Goal: Task Accomplishment & Management: Complete application form

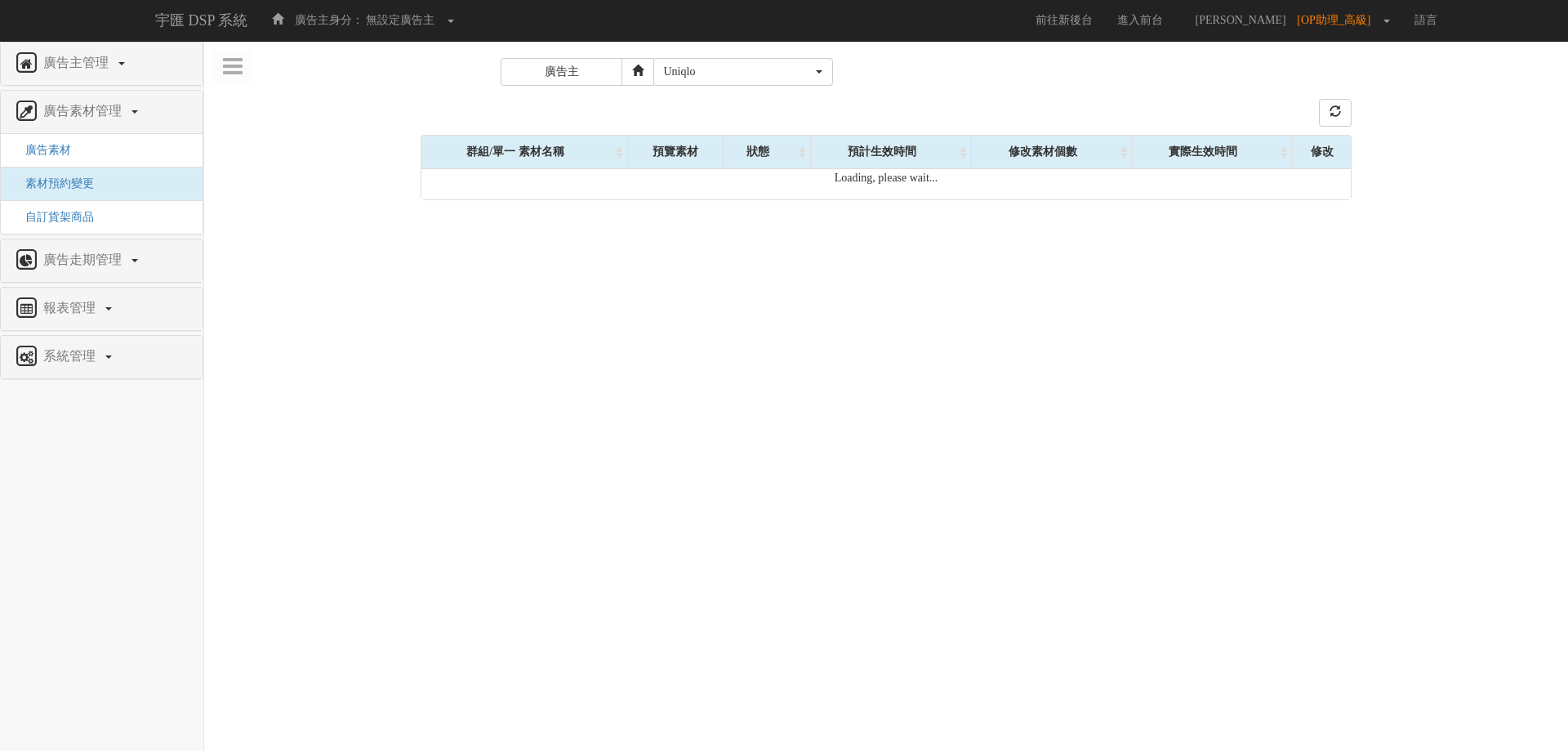
select select "77"
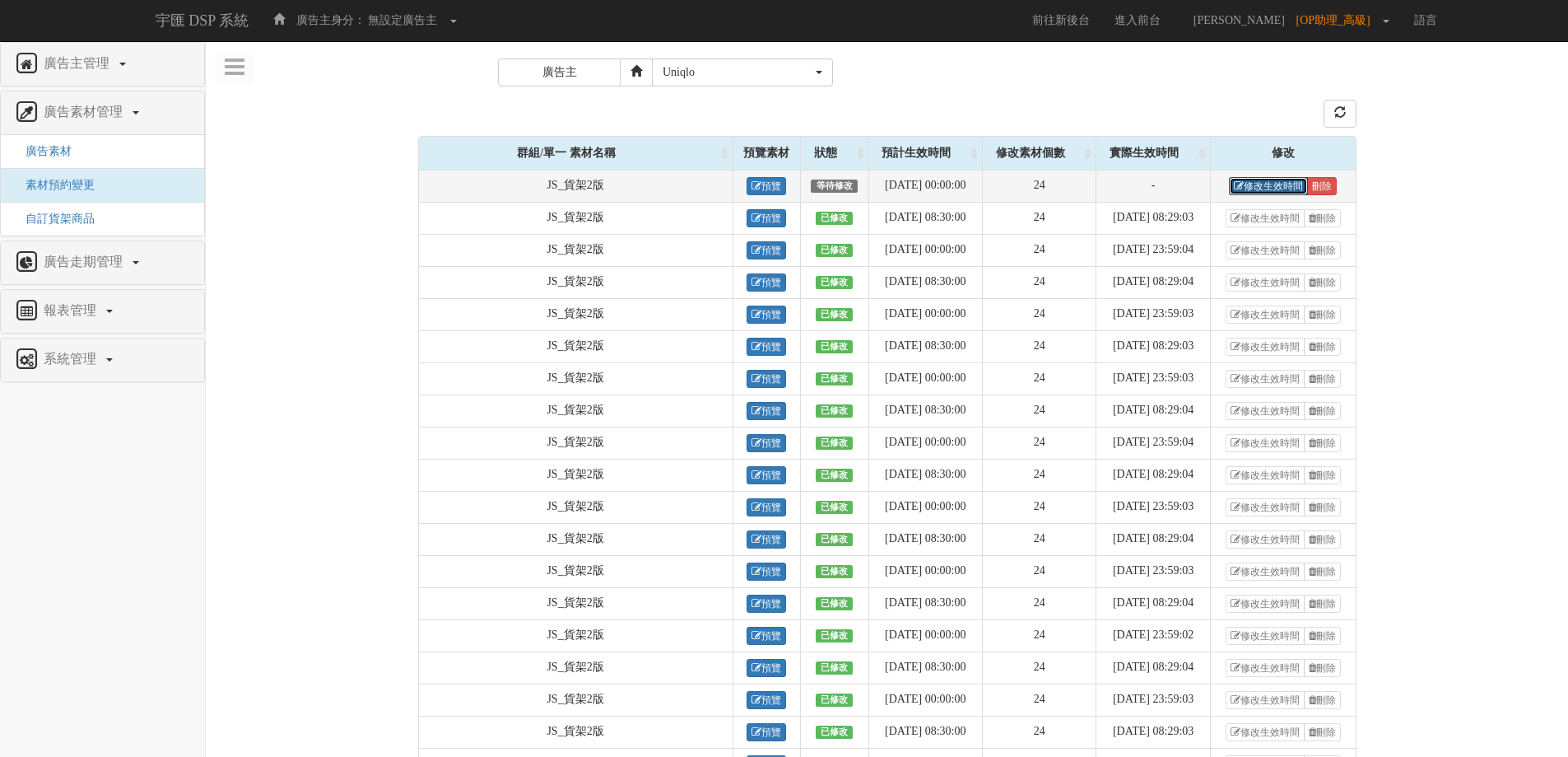
click at [1253, 188] on link "修改生效時間" at bounding box center [1269, 185] width 79 height 18
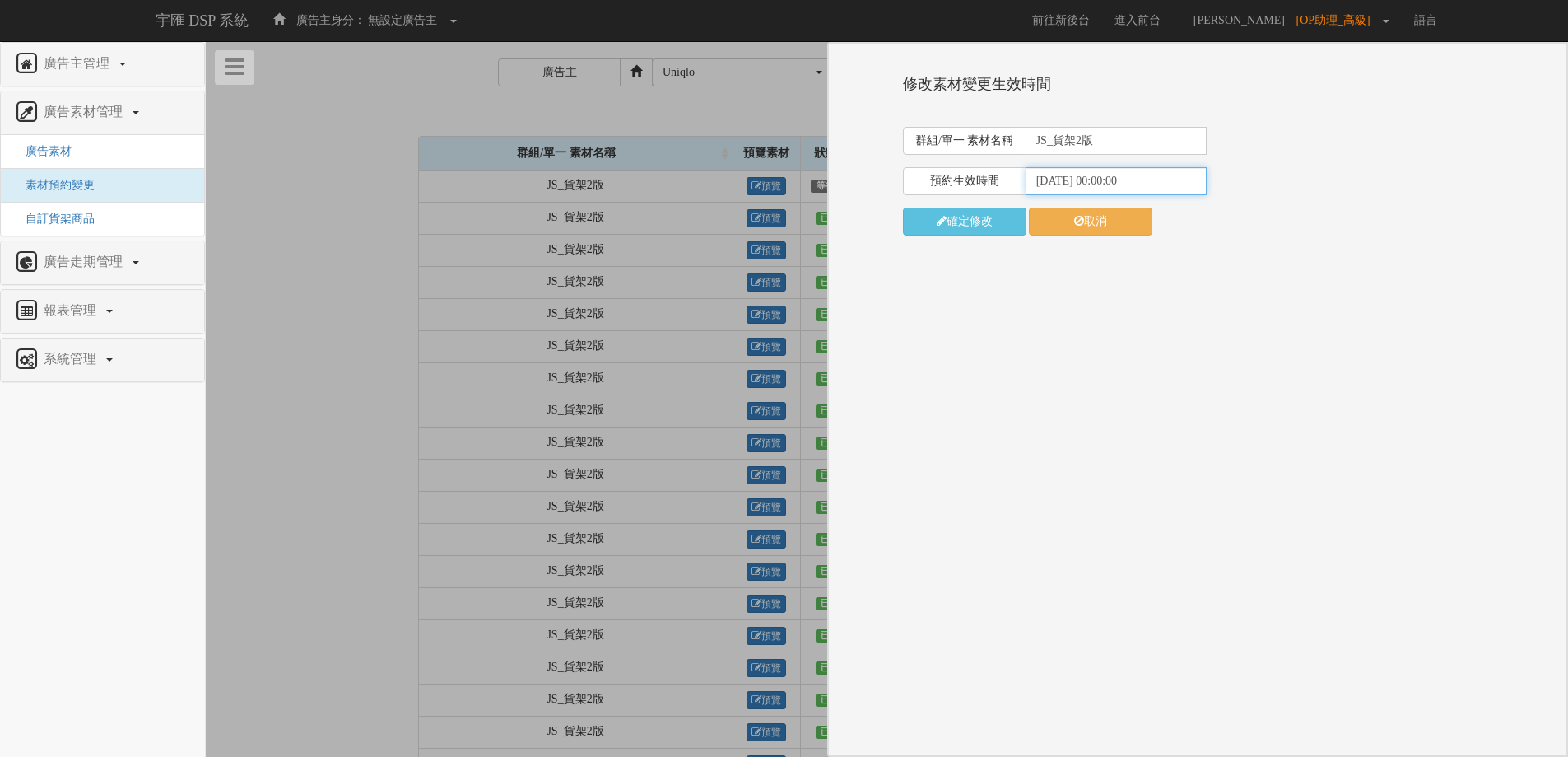
click at [1099, 184] on input "2025-09-17 00:00:00" at bounding box center [1116, 181] width 181 height 28
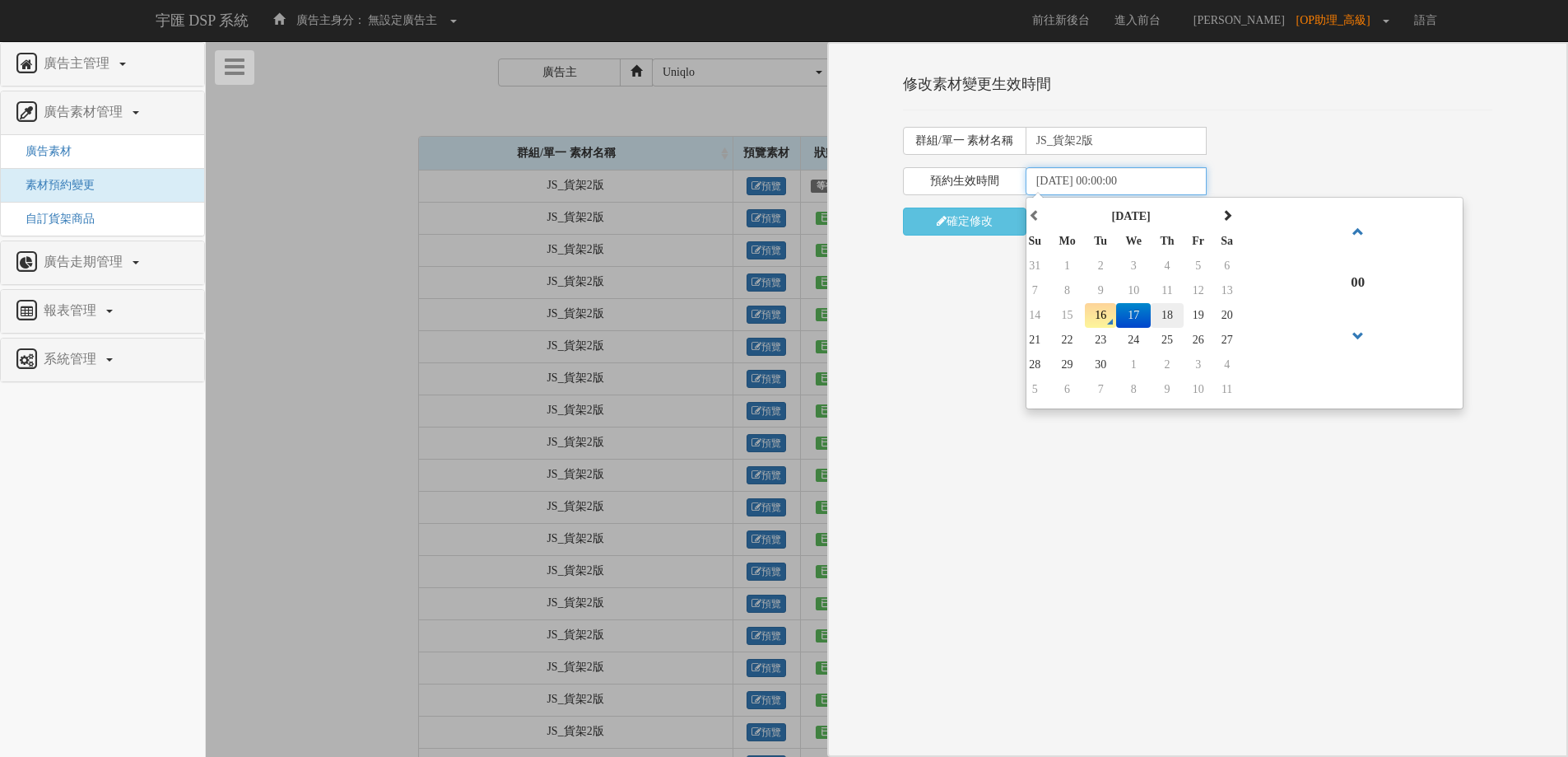
click at [1158, 313] on td "18" at bounding box center [1167, 316] width 32 height 25
type input "2025-09-18 00:00:00"
click at [983, 216] on button "確定修改" at bounding box center [964, 222] width 124 height 28
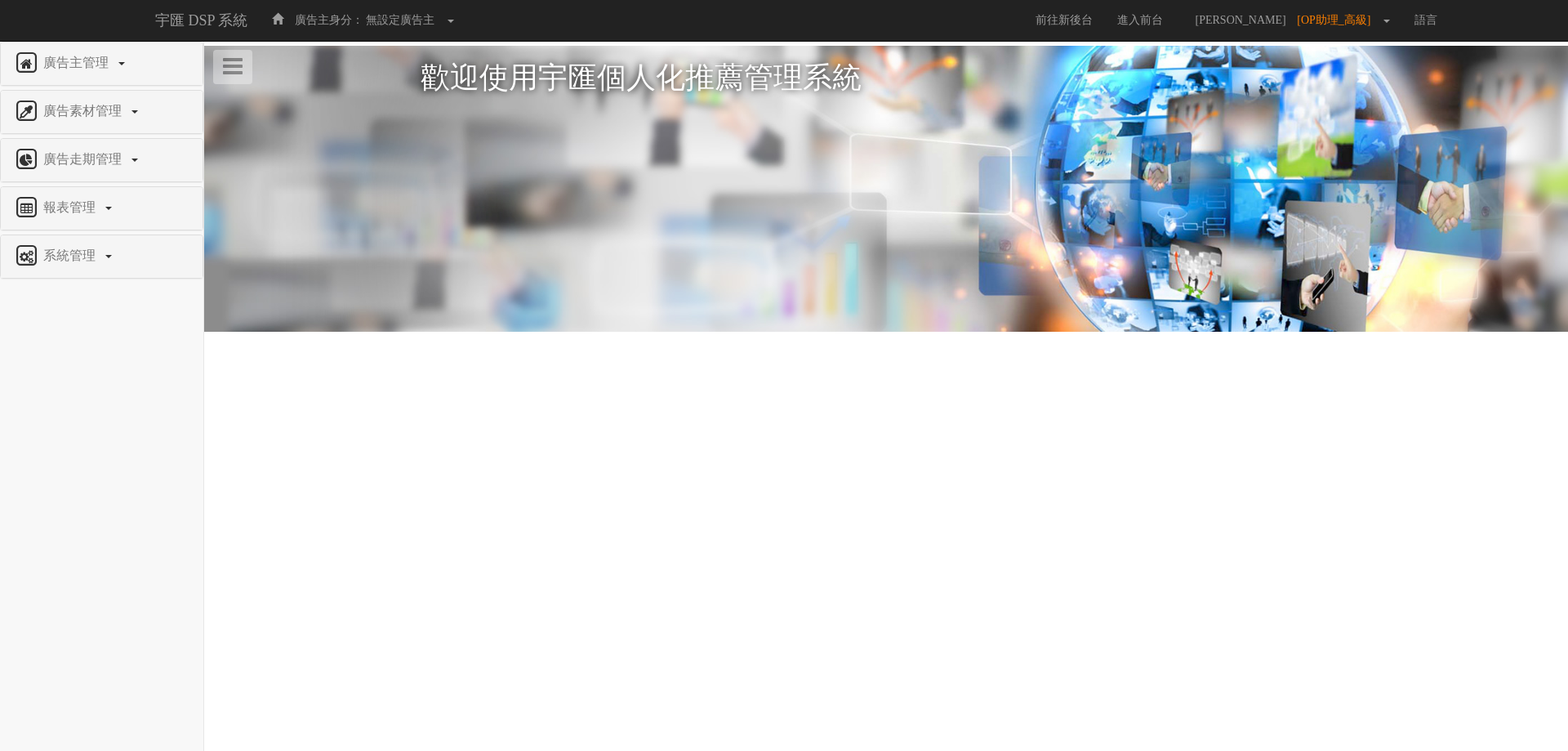
click at [72, 274] on div "系統管理" at bounding box center [101, 256] width 202 height 42
click at [91, 259] on span "系統管理" at bounding box center [71, 255] width 65 height 14
click at [68, 294] on span "廣告驗證設定" at bounding box center [53, 294] width 81 height 12
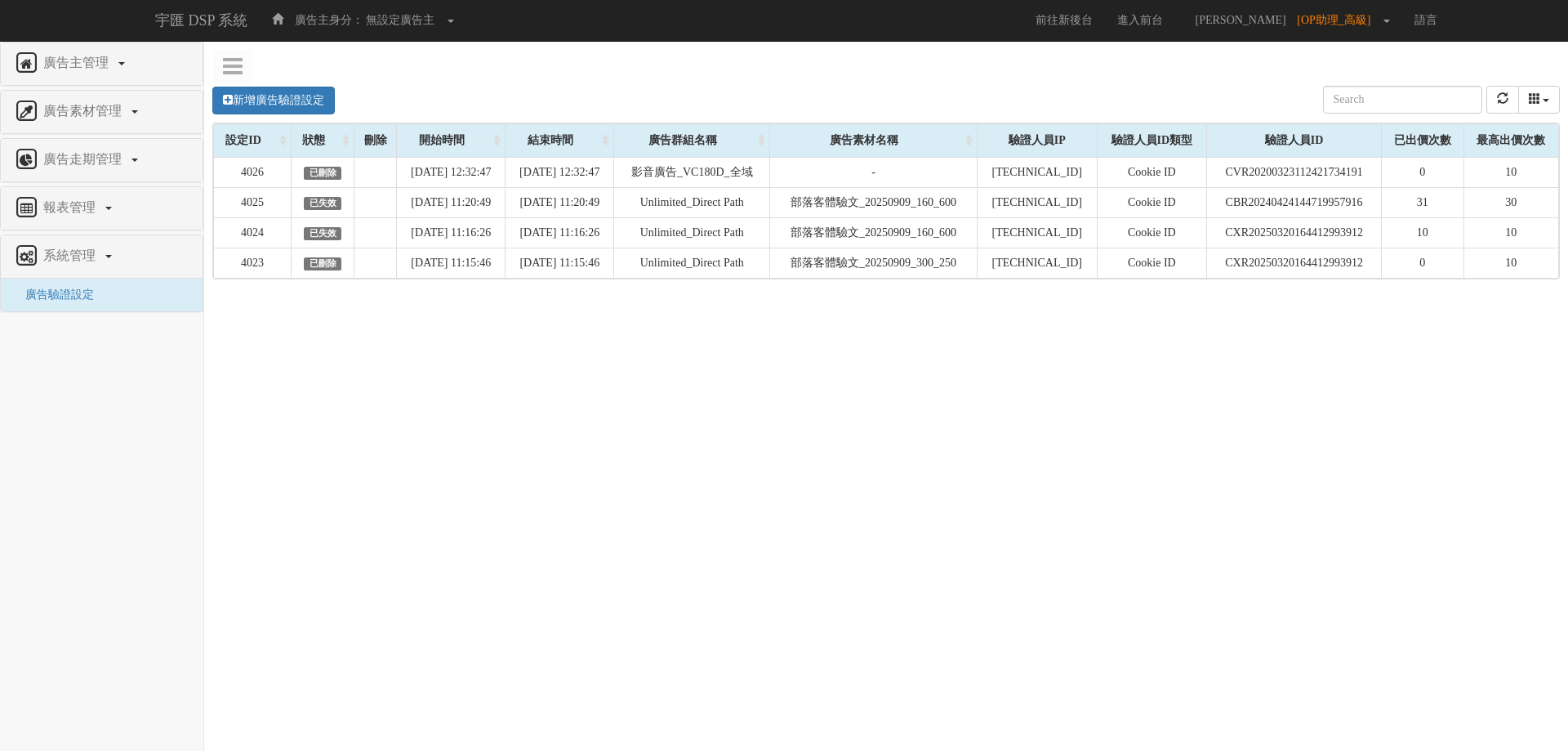
click at [458, 422] on div "新增廣告驗證設定 設定ID 狀態 刪除 開始時間 結束時間 廣告主ID 廣告主名稱 廣告走期ID 廣告走期名稱 廣告群組ID 廣告群組名稱 廣告素材 廣告素材…" at bounding box center [886, 314] width 1364 height 490
click at [315, 103] on link "新增廣告驗證設定" at bounding box center [274, 100] width 123 height 28
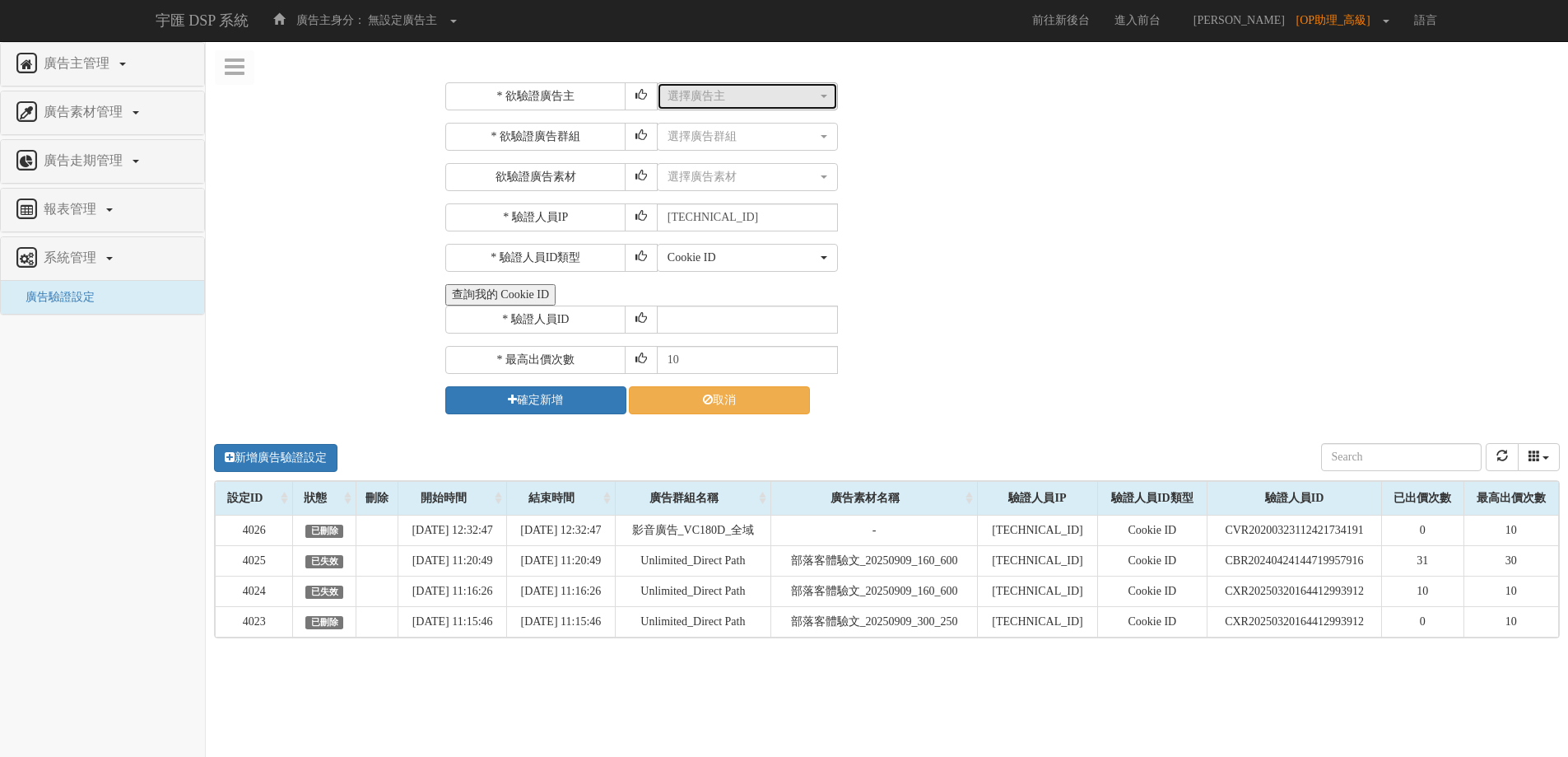
click at [827, 93] on button "選擇廣告主" at bounding box center [747, 96] width 181 height 28
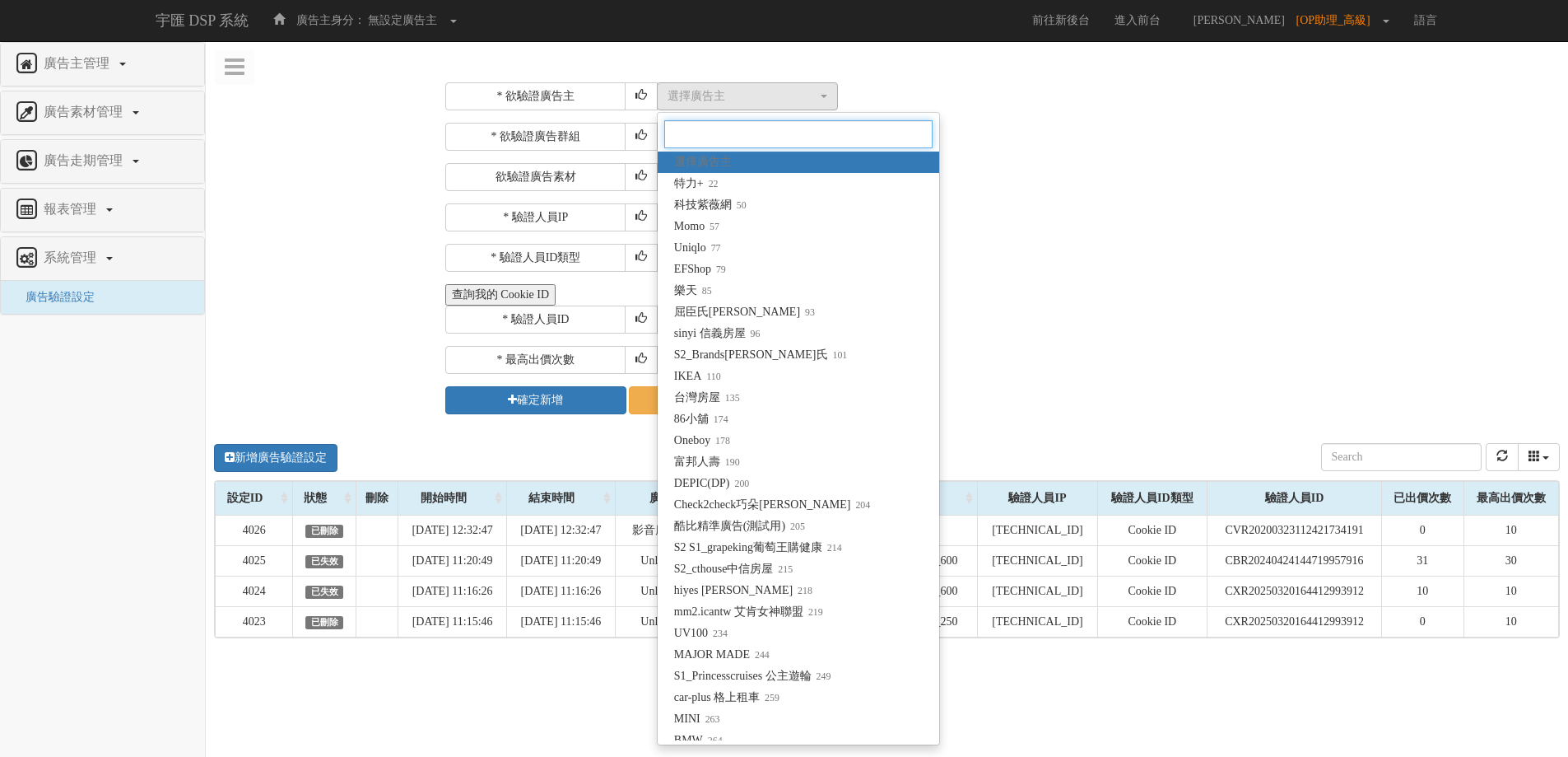
click at [810, 138] on input "Search" at bounding box center [798, 134] width 268 height 28
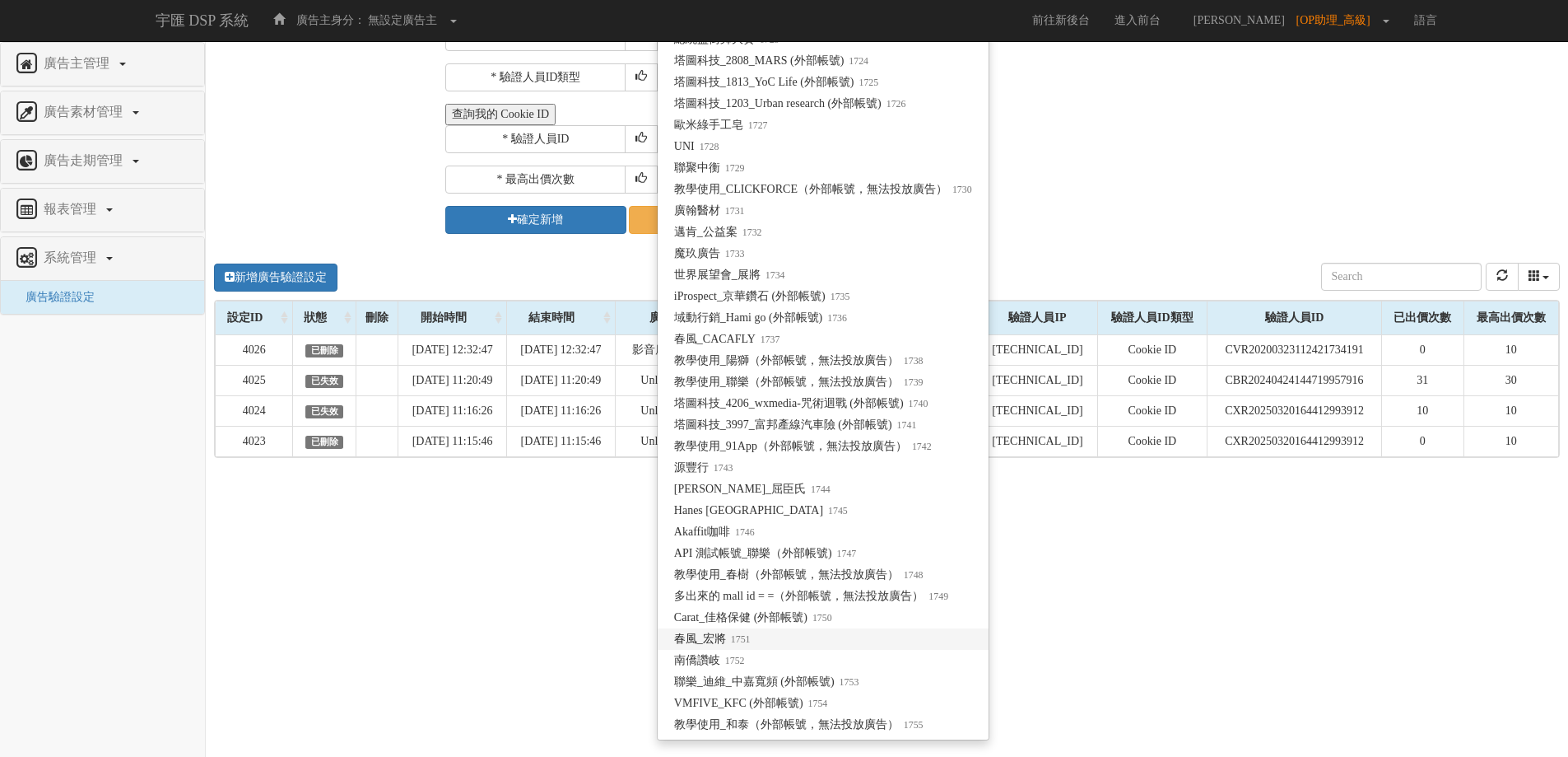
scroll to position [13150, 0]
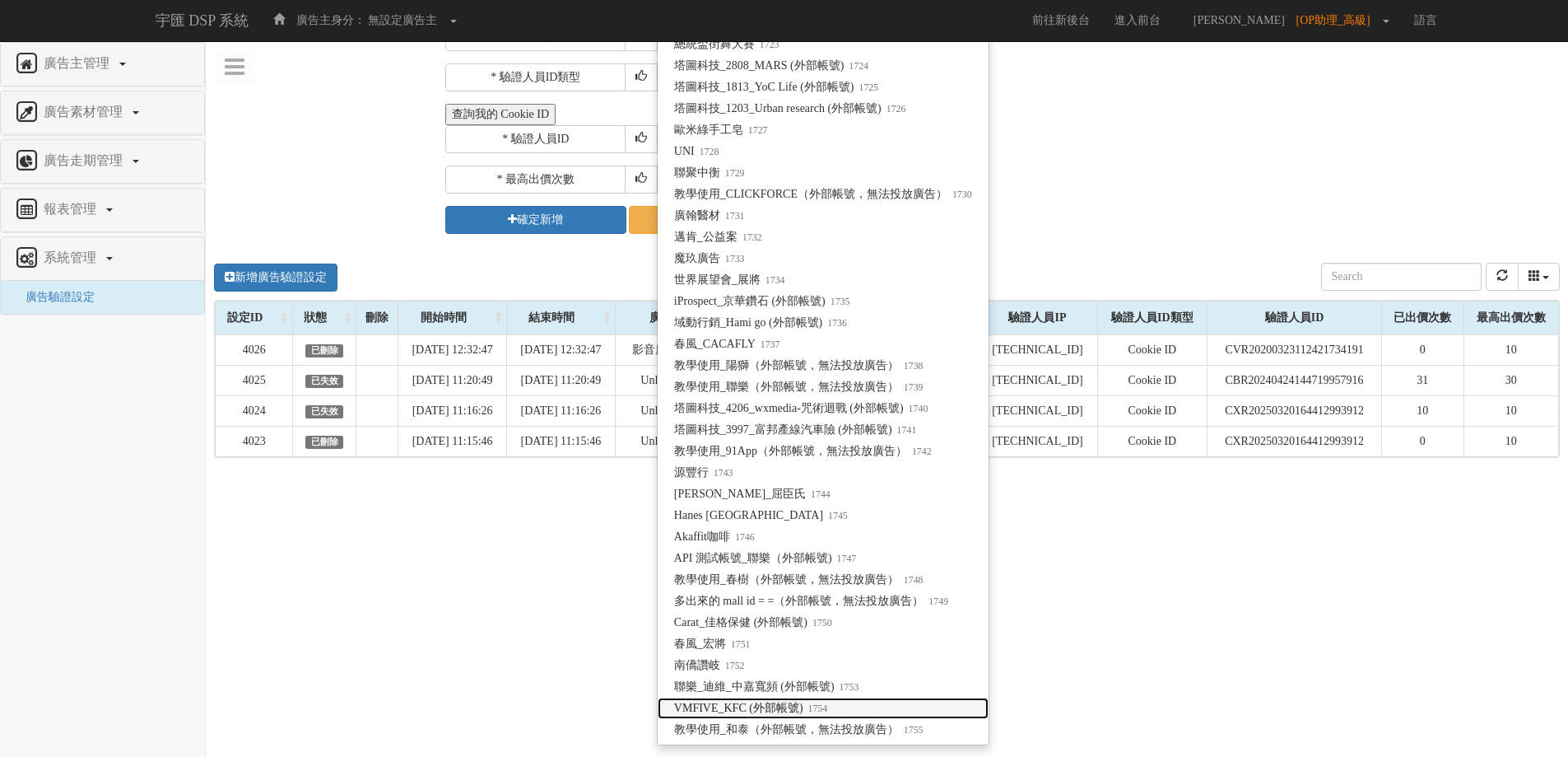
click at [832, 707] on link "VMFIVE_KFC (外部帳號) 1754" at bounding box center [823, 708] width 331 height 22
select select "1754"
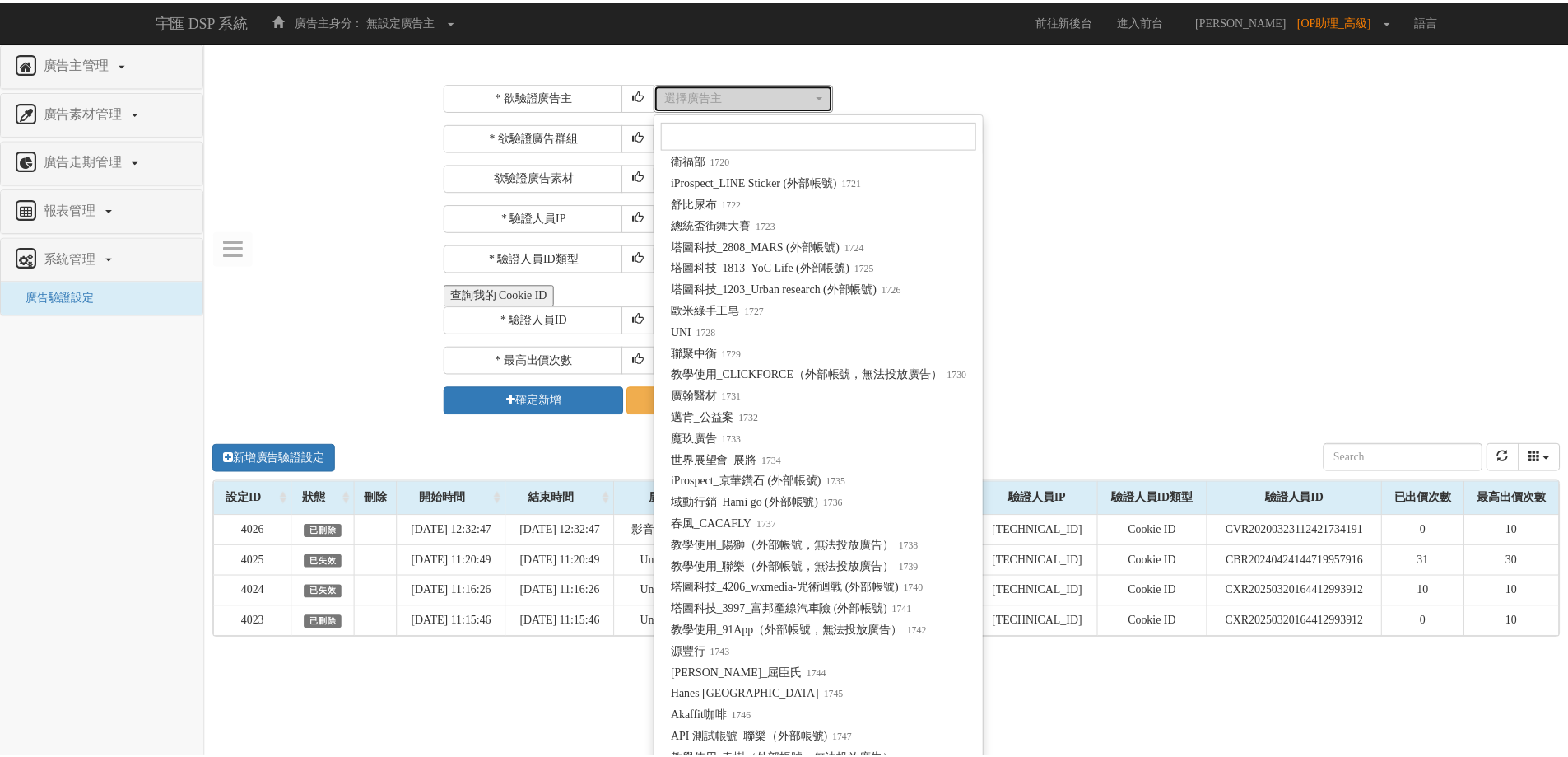
scroll to position [0, 0]
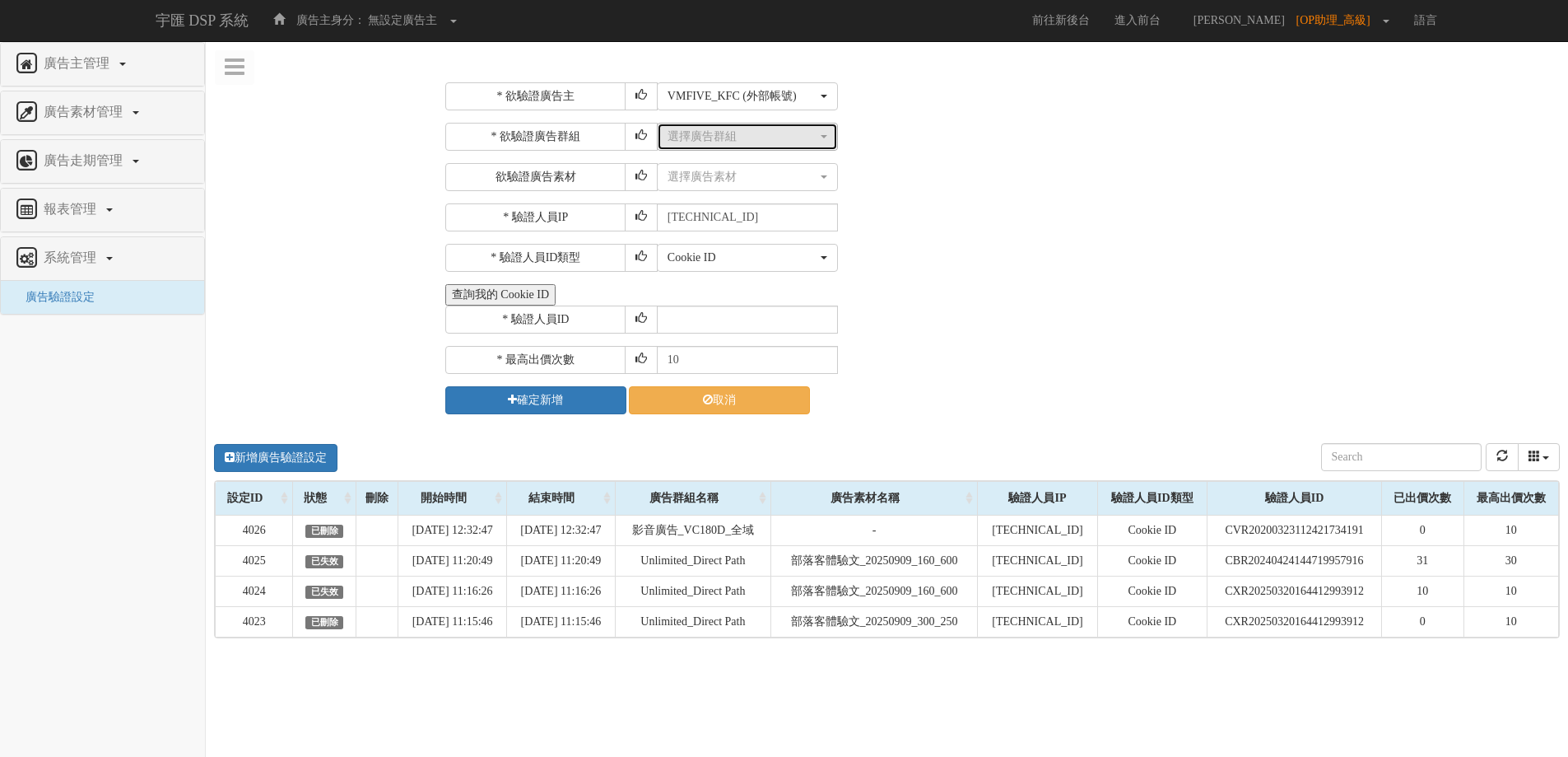
click at [811, 144] on div "選擇廣告群組" at bounding box center [742, 136] width 150 height 16
click at [933, 179] on div "選擇廣告素材 不指定素材 250916-1012_KFC_奶皇蛋撻_Dable_-1_-1 250916-1012_KFC_中秋禮盒_Dable_-1_-1 …" at bounding box center [1106, 178] width 899 height 28
click at [779, 175] on div "選擇廣告素材" at bounding box center [742, 177] width 150 height 16
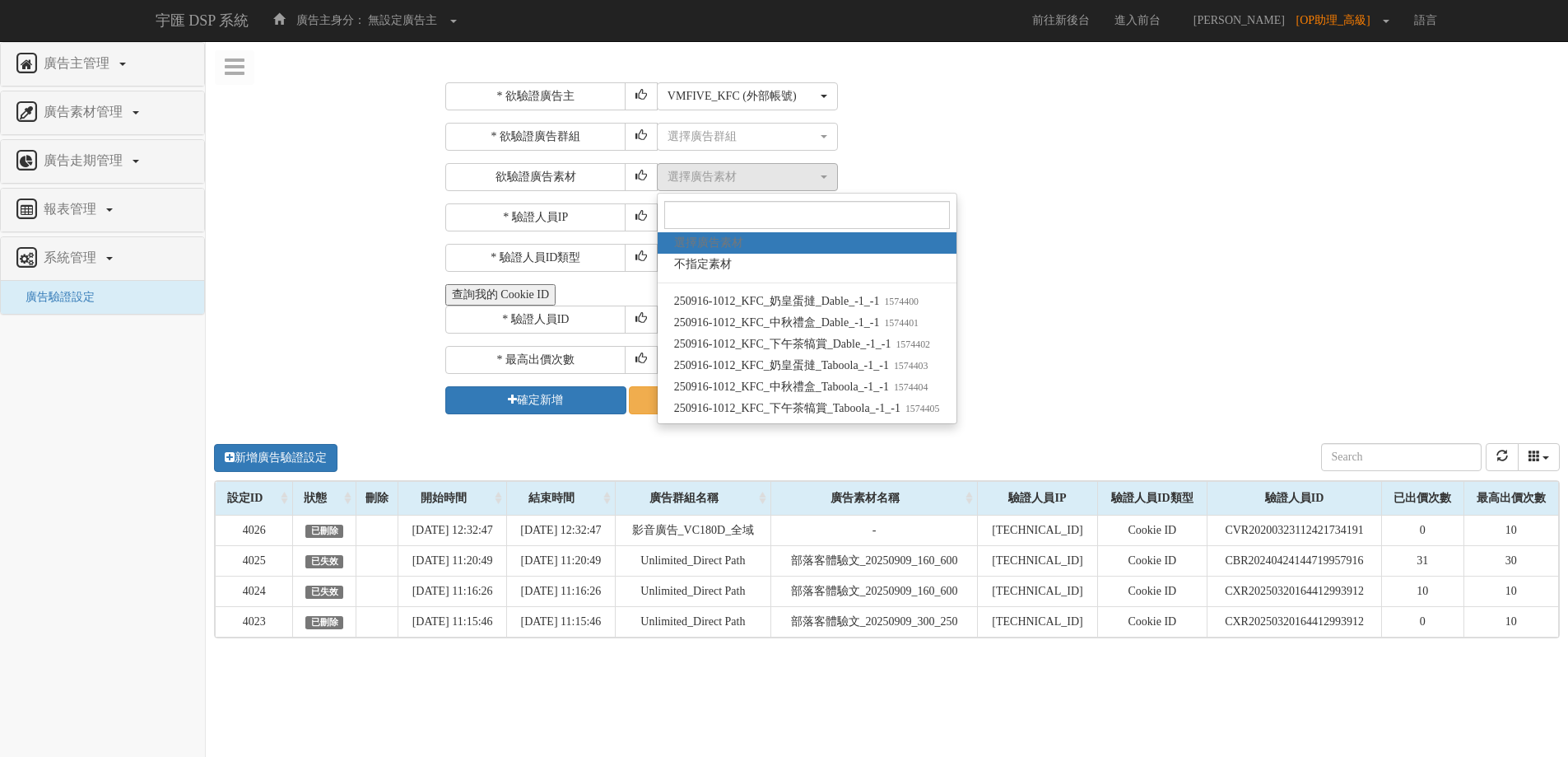
click at [1033, 156] on div "* 欲驗證廣告群組 選擇廣告群組 選擇廣告群組 選擇廣告群組 欲驗證廣告素材 選擇廣告素材 不指定素材 250916-1012_KFC_奶皇蛋撻_Dable_…" at bounding box center [1000, 157] width 1111 height 68
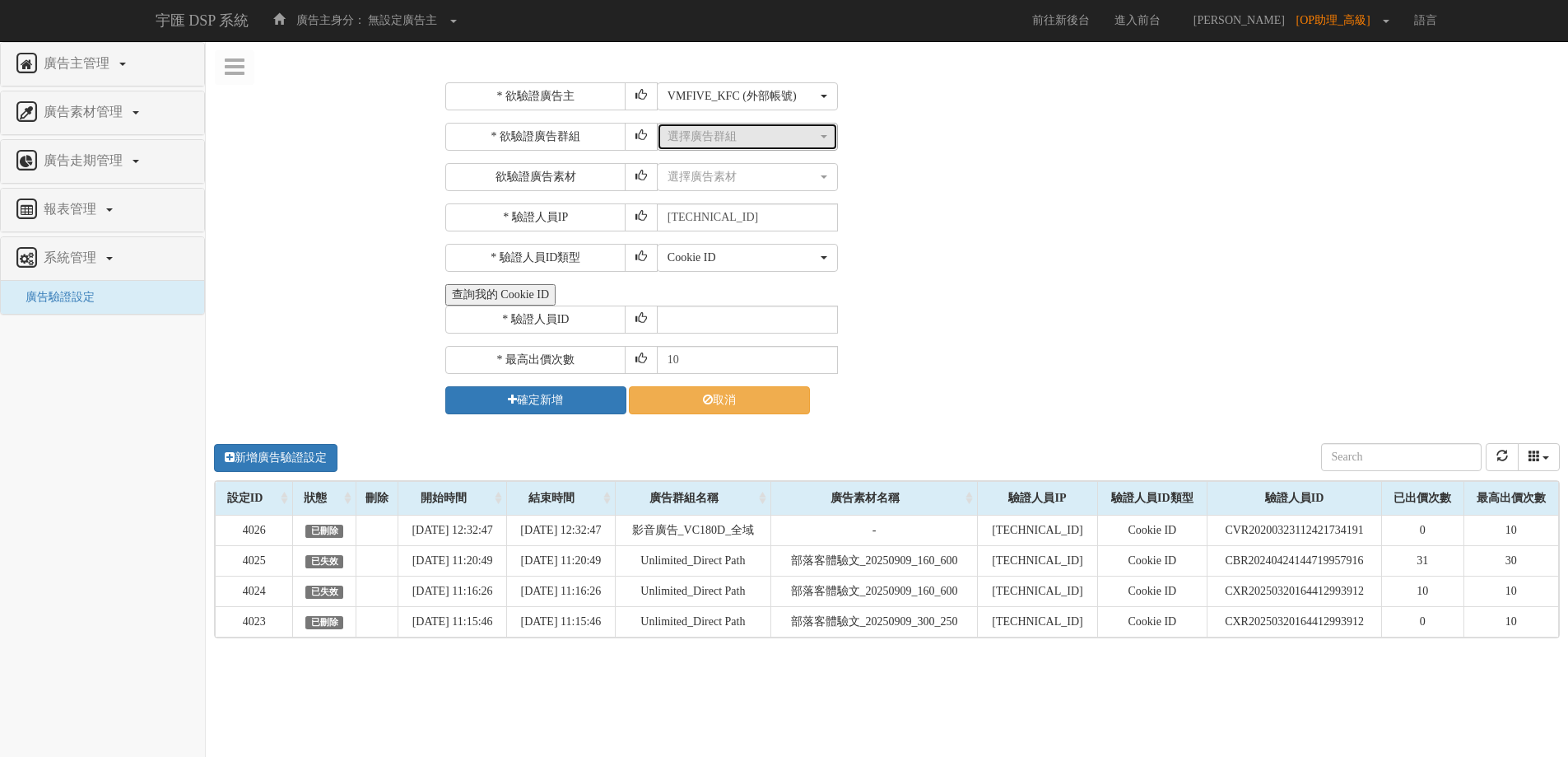
click at [775, 137] on div "選擇廣告群組" at bounding box center [742, 136] width 150 height 16
click at [933, 168] on div "選擇廣告素材 不指定素材 250916-1012_KFC_奶皇蛋撻_Dable_-1_-1 250916-1012_KFC_中秋禮盒_Dable_-1_-1 …" at bounding box center [1106, 178] width 899 height 28
click at [802, 188] on button "選擇廣告素材" at bounding box center [747, 178] width 181 height 28
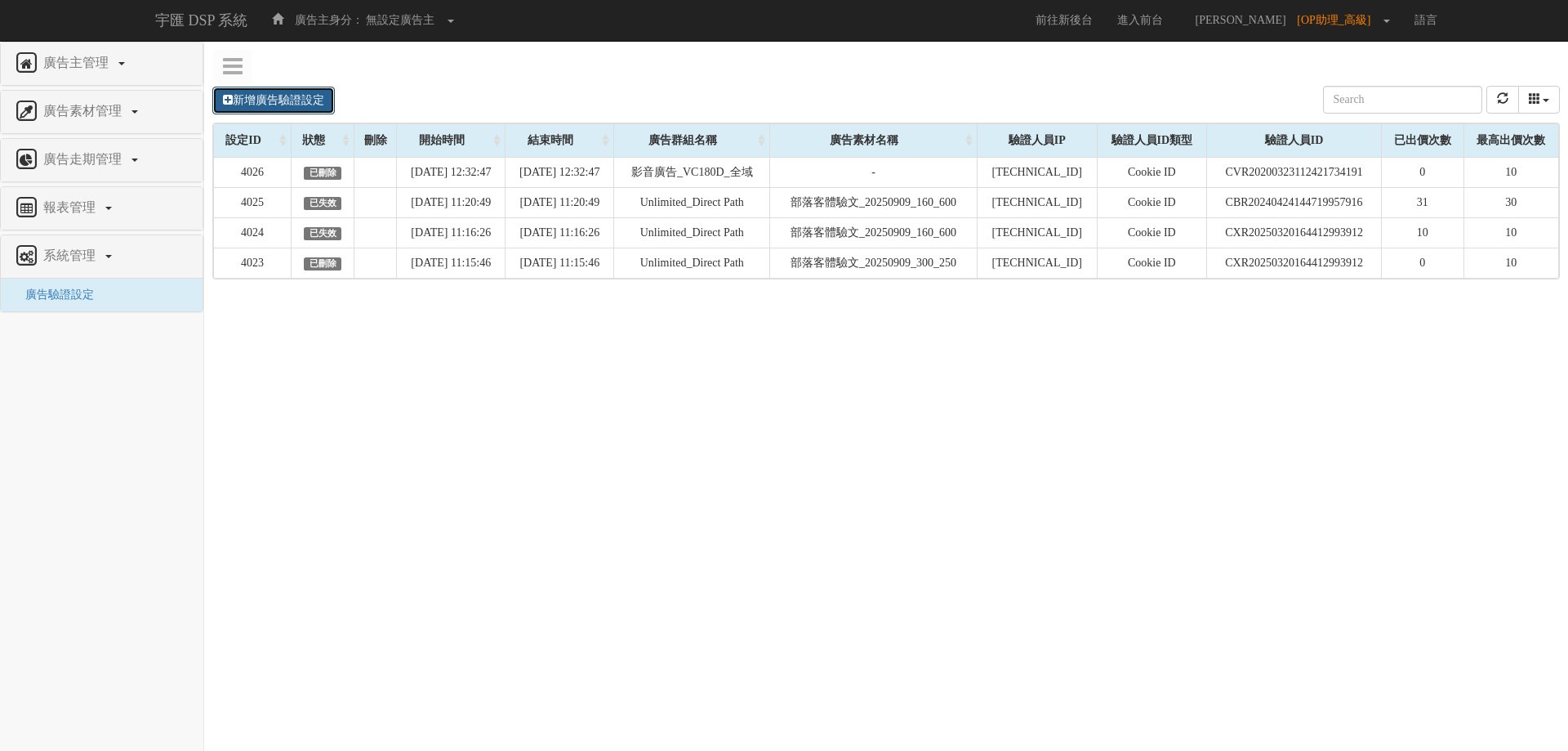
click at [301, 106] on link "新增廣告驗證設定" at bounding box center [274, 100] width 123 height 28
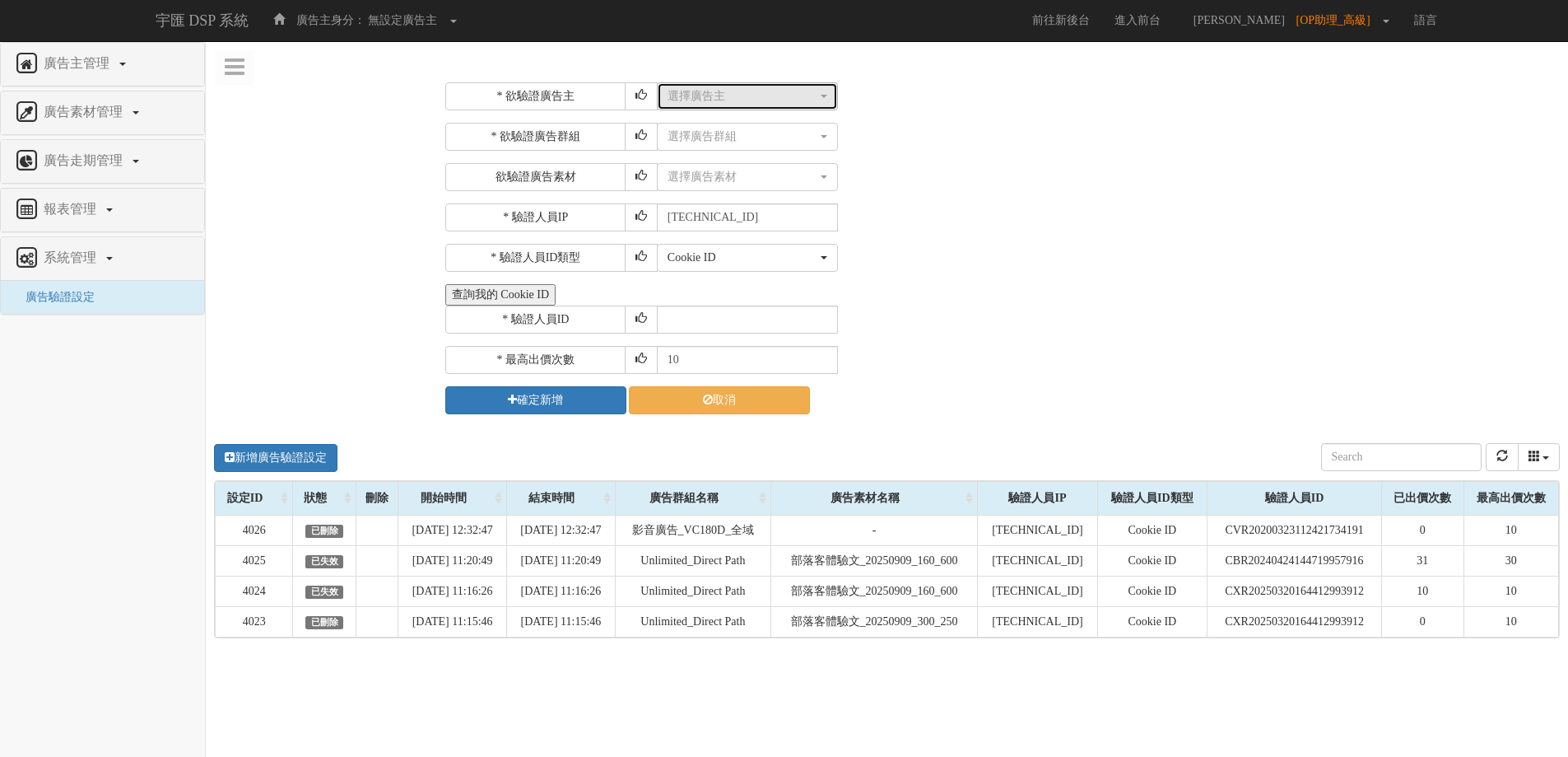
click at [792, 101] on div "選擇廣告主" at bounding box center [742, 95] width 150 height 16
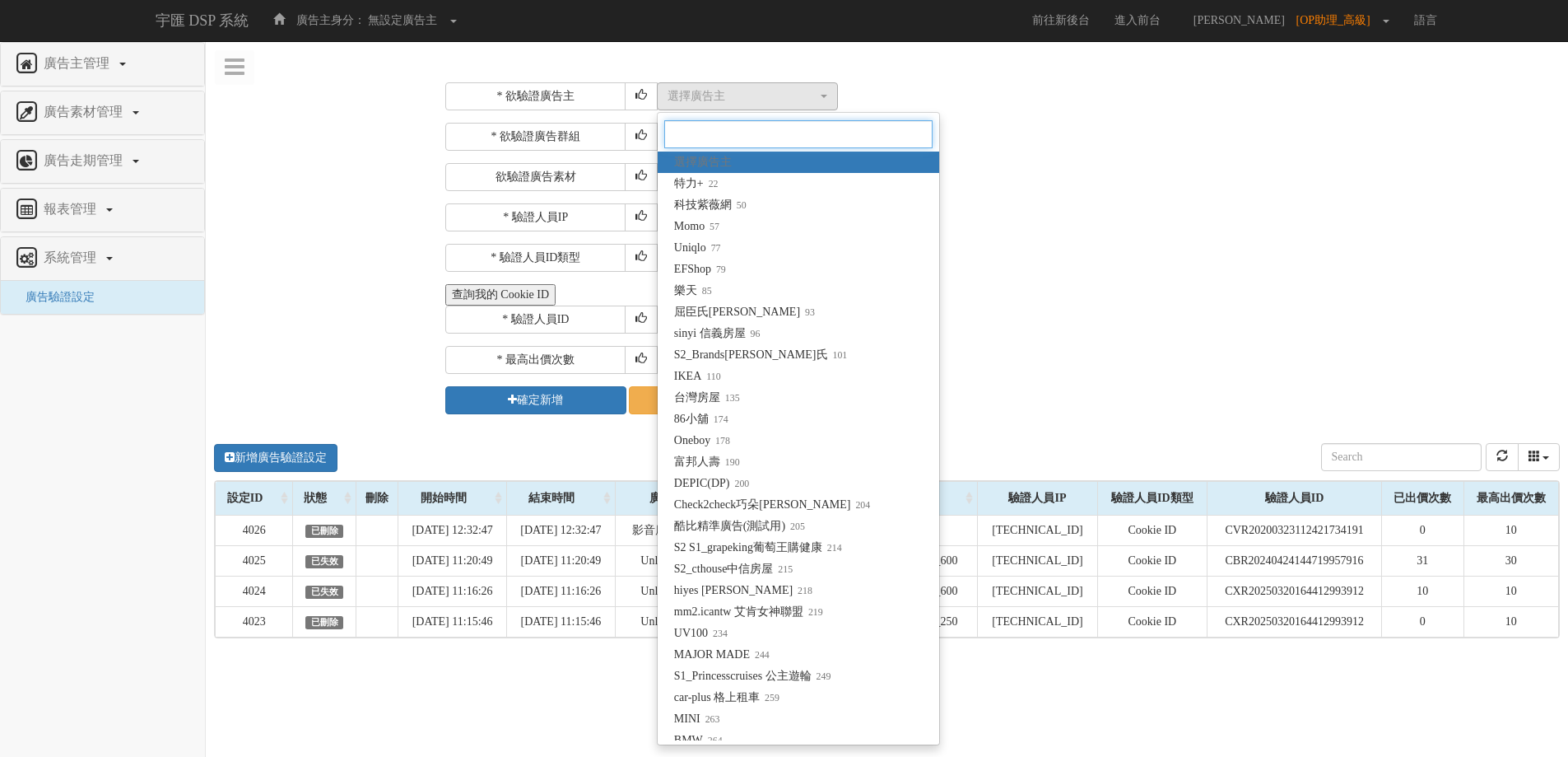
click at [840, 133] on input "Search" at bounding box center [798, 134] width 268 height 28
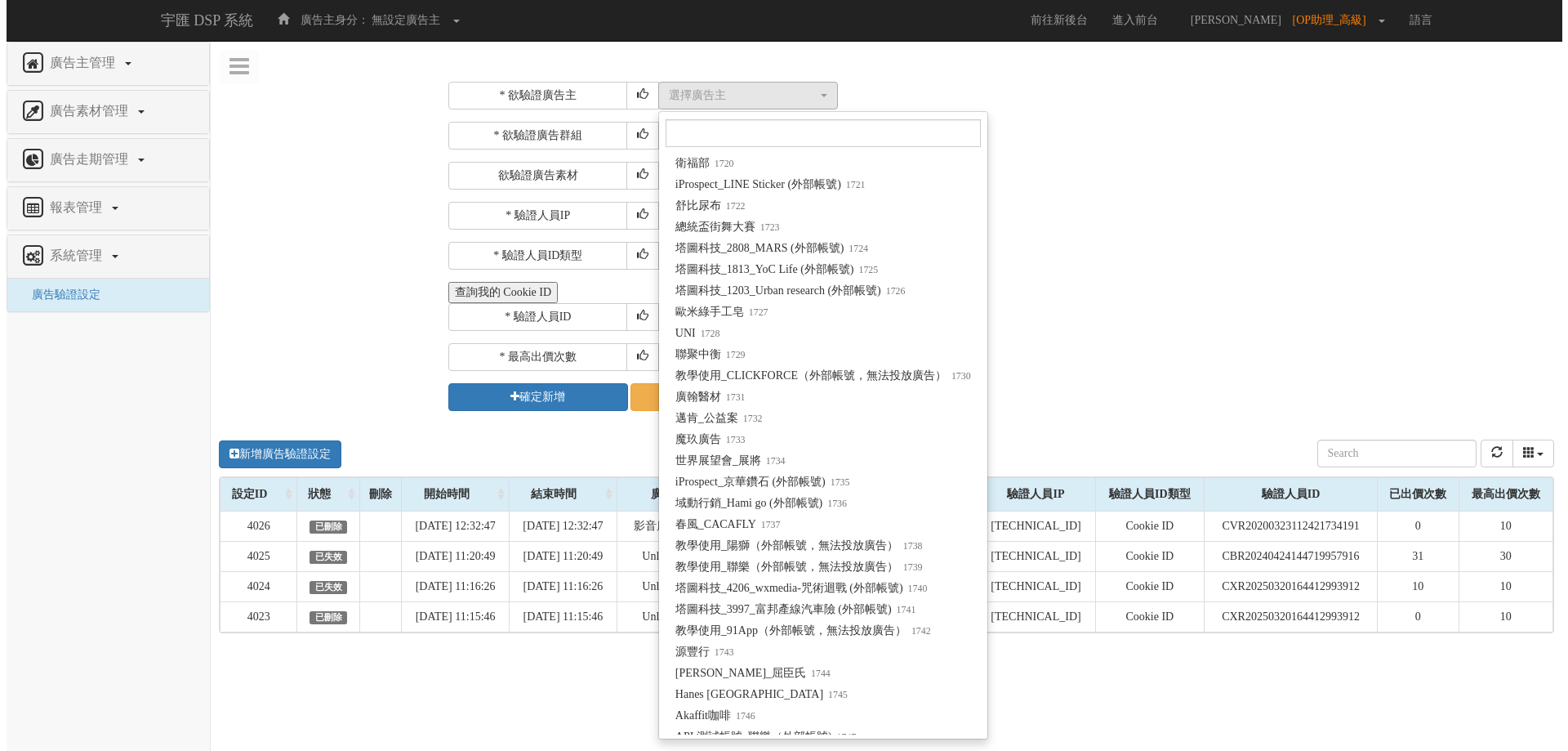
scroll to position [13225, 0]
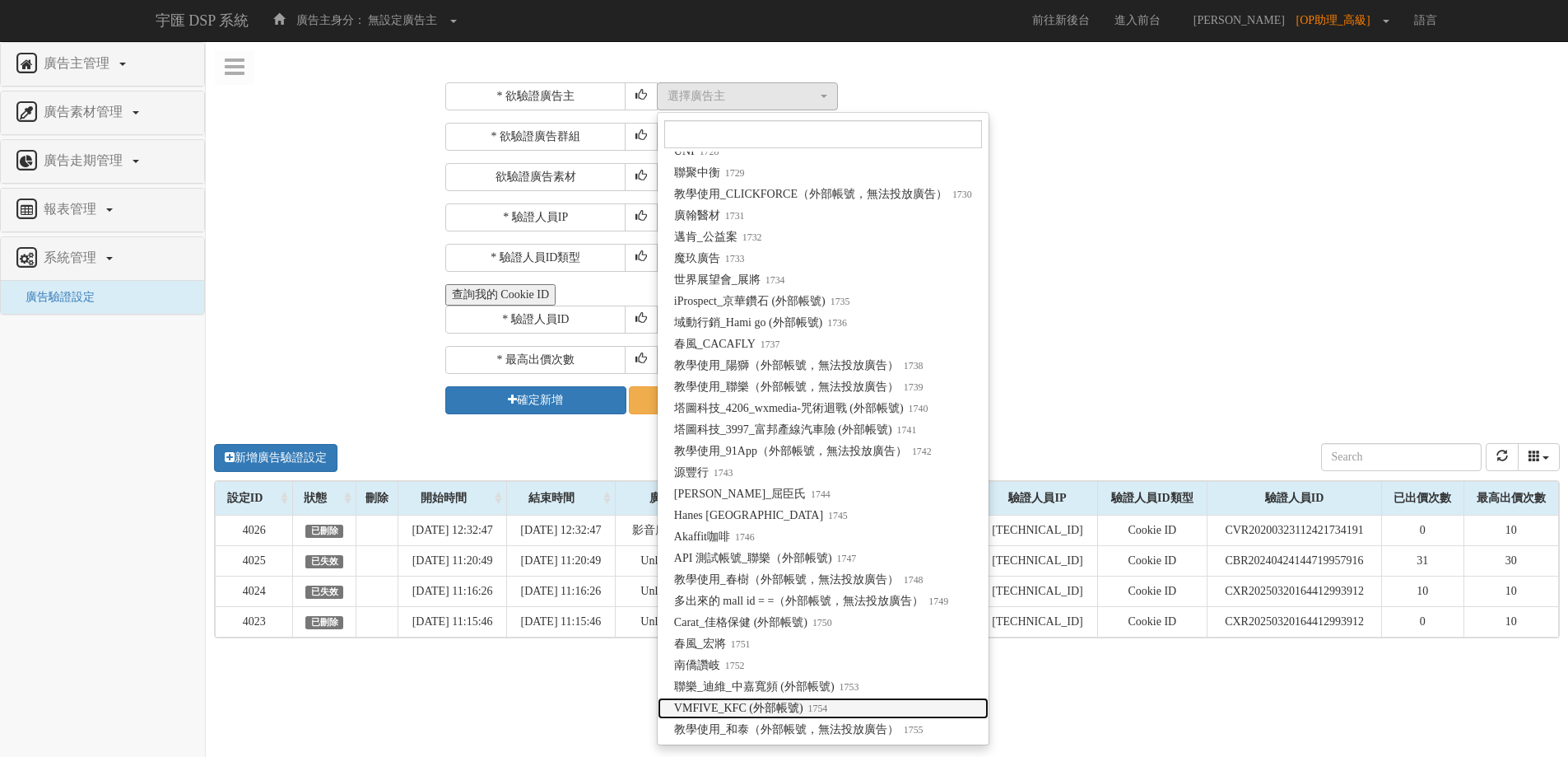
click at [843, 699] on link "VMFIVE_KFC (外部帳號) 1754" at bounding box center [823, 708] width 331 height 22
select select "1754"
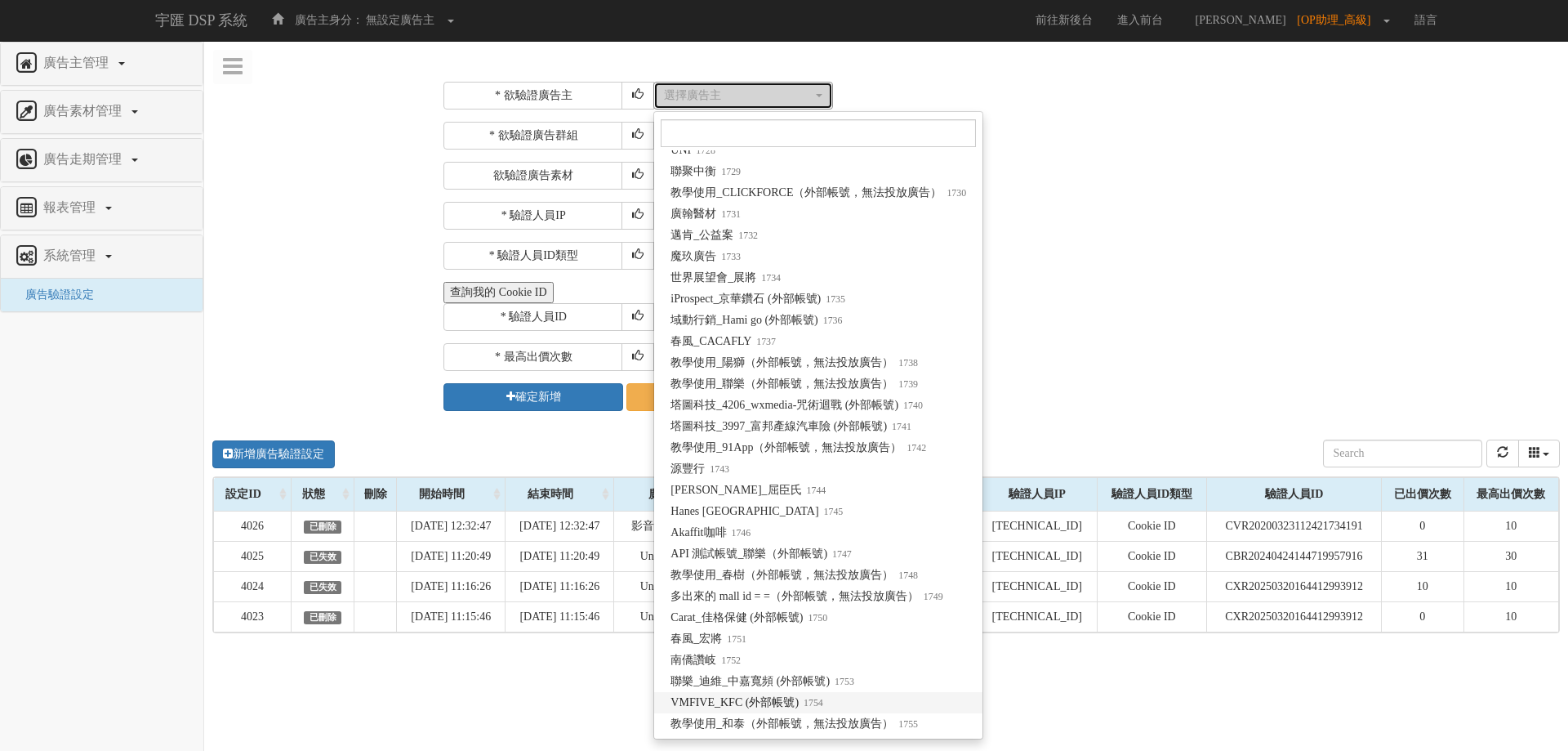
scroll to position [0, 0]
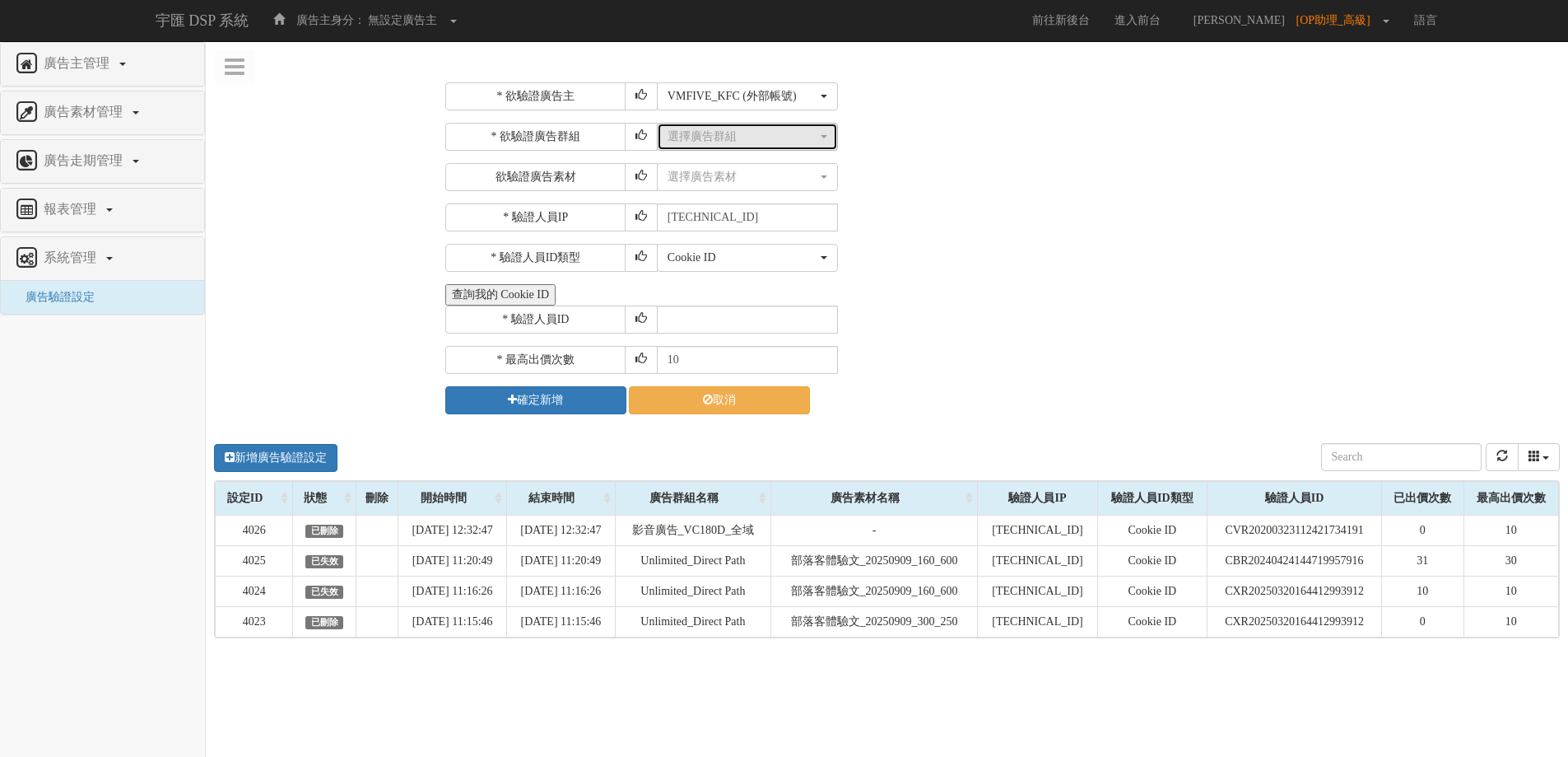
click at [762, 143] on div "選擇廣告群組" at bounding box center [742, 136] width 150 height 16
click at [758, 196] on link "選擇廣告群組" at bounding box center [747, 202] width 179 height 22
click at [930, 208] on div "* 驗證人員IP 211.72.129.170" at bounding box center [1000, 217] width 1111 height 28
click at [810, 182] on div "選擇廣告素材" at bounding box center [742, 177] width 150 height 16
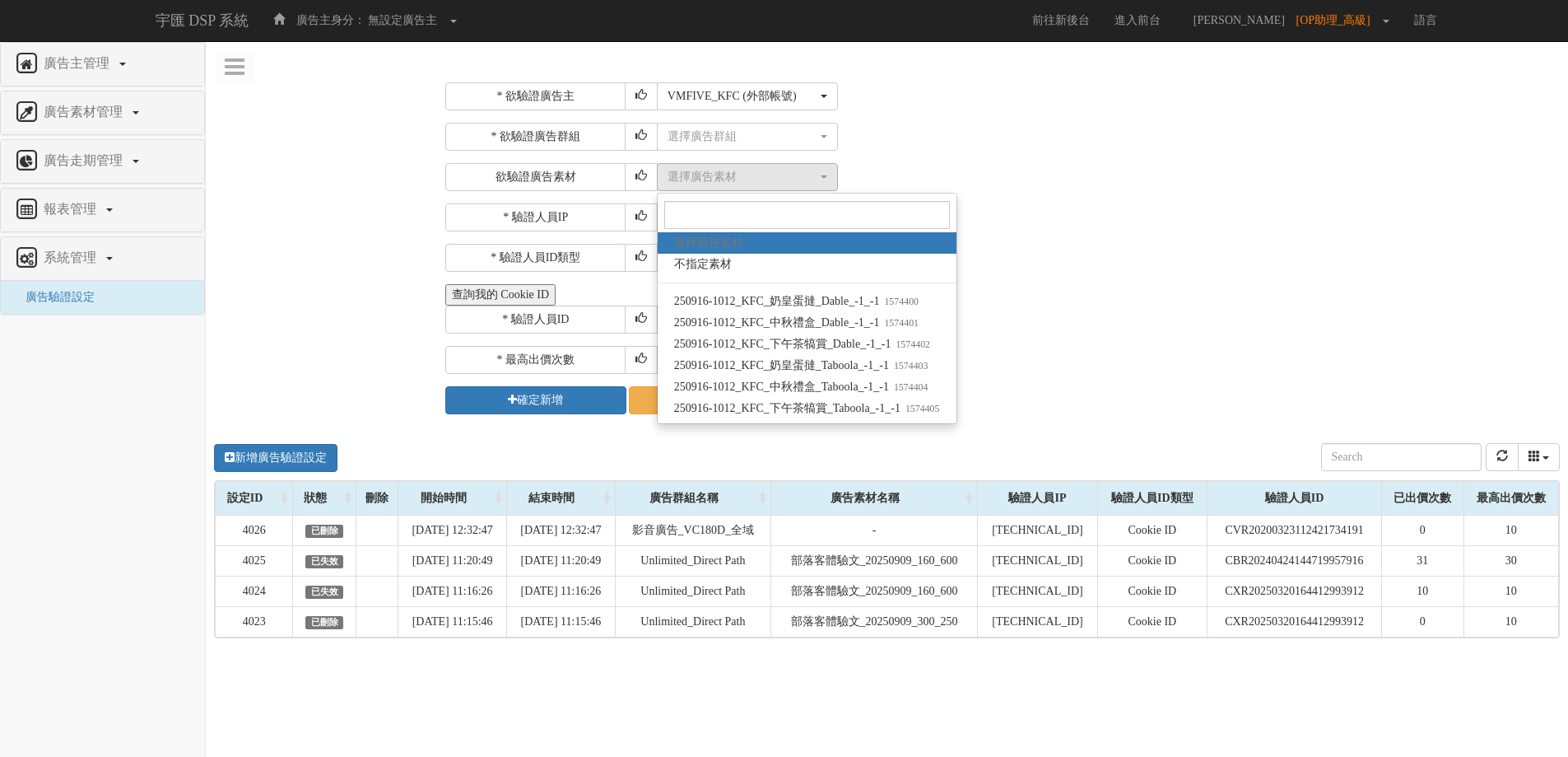
click at [1021, 161] on div "* 欲驗證廣告群組 選擇廣告群組 選擇廣告群組 選擇廣告群組 欲驗證廣告素材 選擇廣告素材 不指定素材 250916-1012_KFC_奶皇蛋撻_Dable_…" at bounding box center [1000, 157] width 1111 height 68
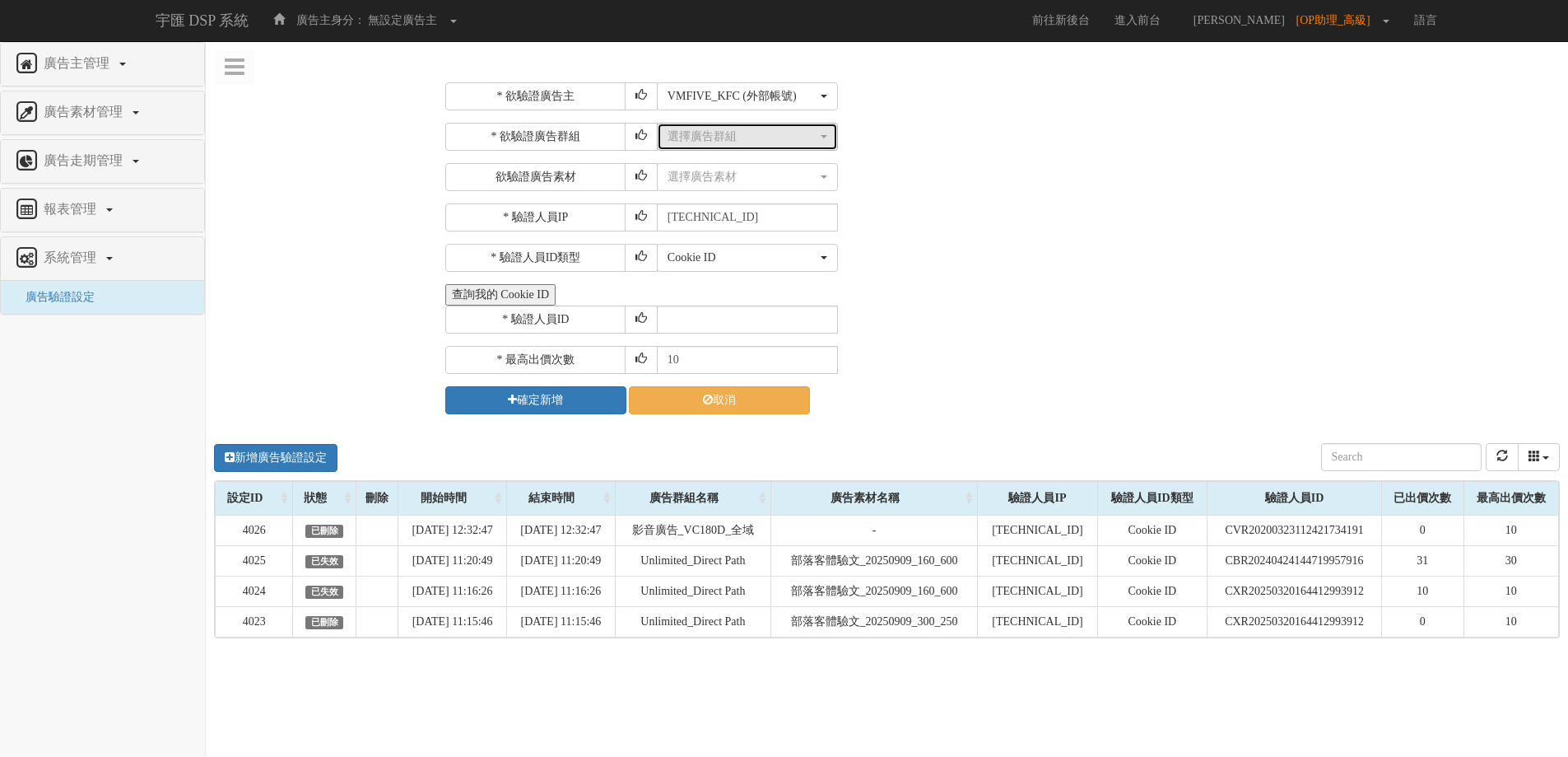
click at [816, 133] on div "選擇廣告群組" at bounding box center [742, 136] width 150 height 16
click at [1001, 162] on div "* 欲驗證廣告群組 選擇廣告群組 選擇廣告群組 選擇廣告群組 欲驗證廣告素材 選擇廣告素材 不指定素材 250916-1012_KFC_奶皇蛋撻_Dable_…" at bounding box center [1000, 157] width 1111 height 68
click at [782, 183] on div "選擇廣告素材" at bounding box center [742, 177] width 150 height 16
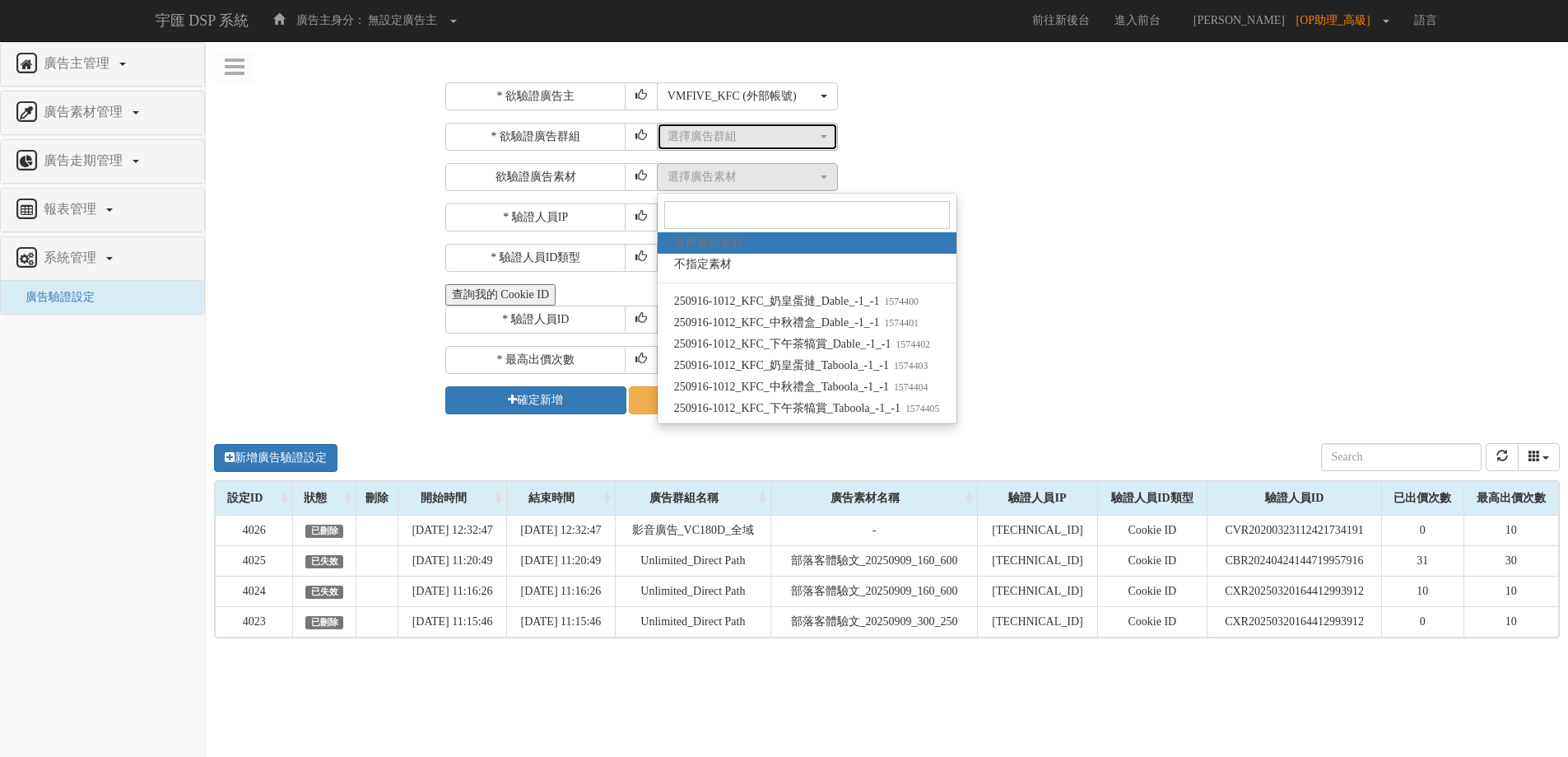
click at [812, 124] on button "選擇廣告群組" at bounding box center [747, 137] width 181 height 28
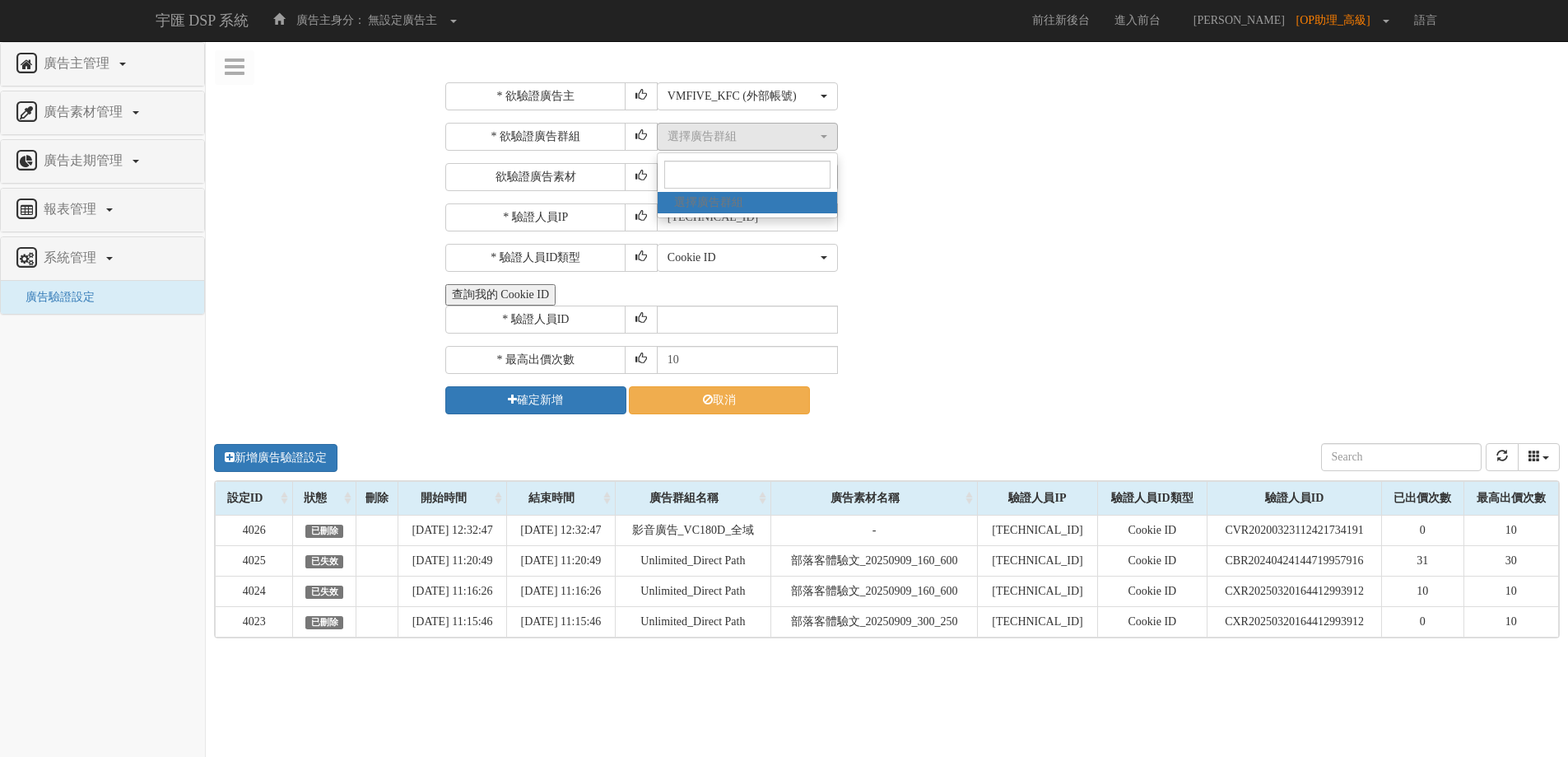
click at [949, 141] on div "選擇廣告群組 選擇廣告群組 選擇廣告群組" at bounding box center [1106, 137] width 899 height 28
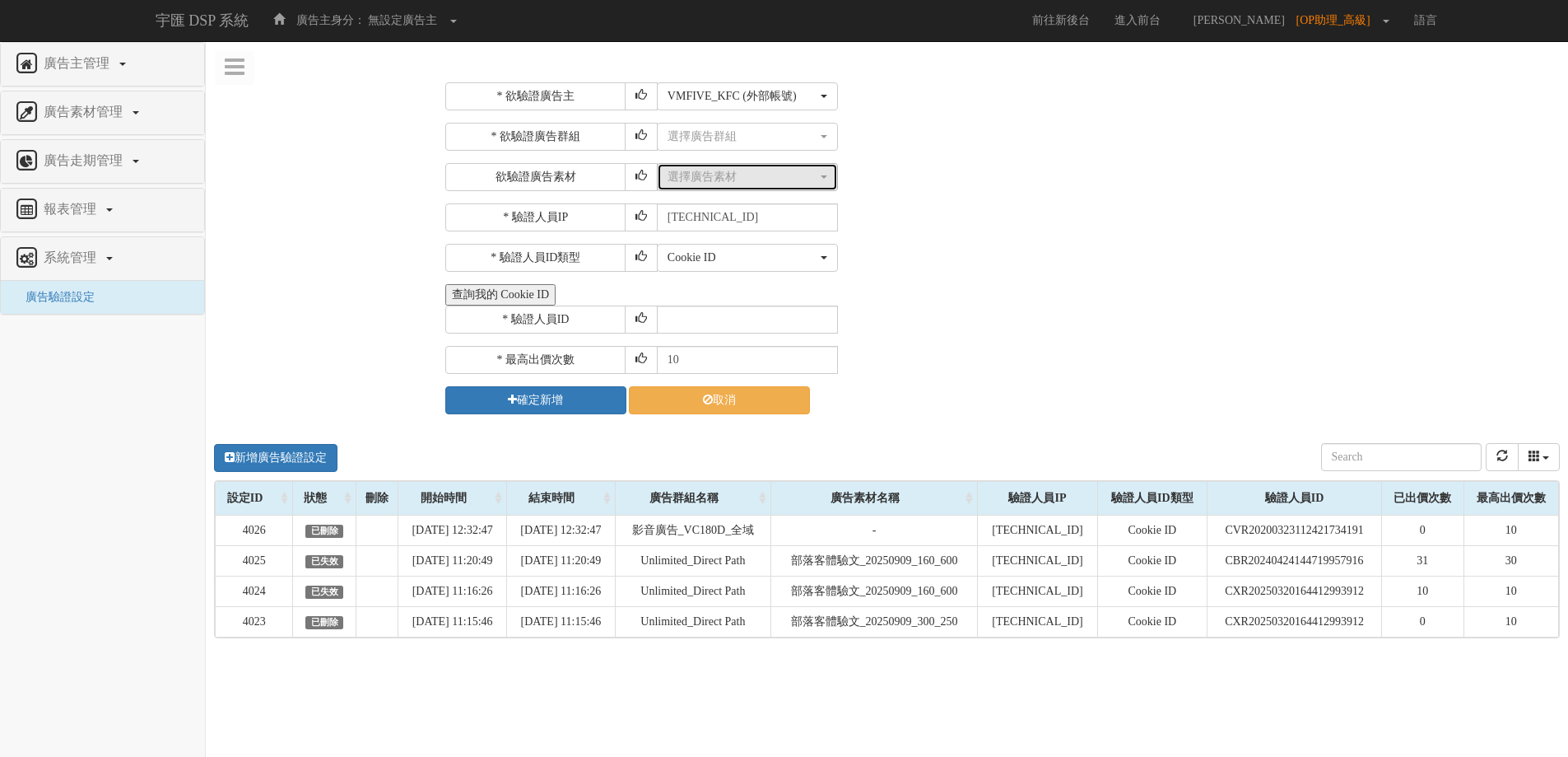
click at [777, 173] on div "選擇廣告素材" at bounding box center [742, 177] width 150 height 16
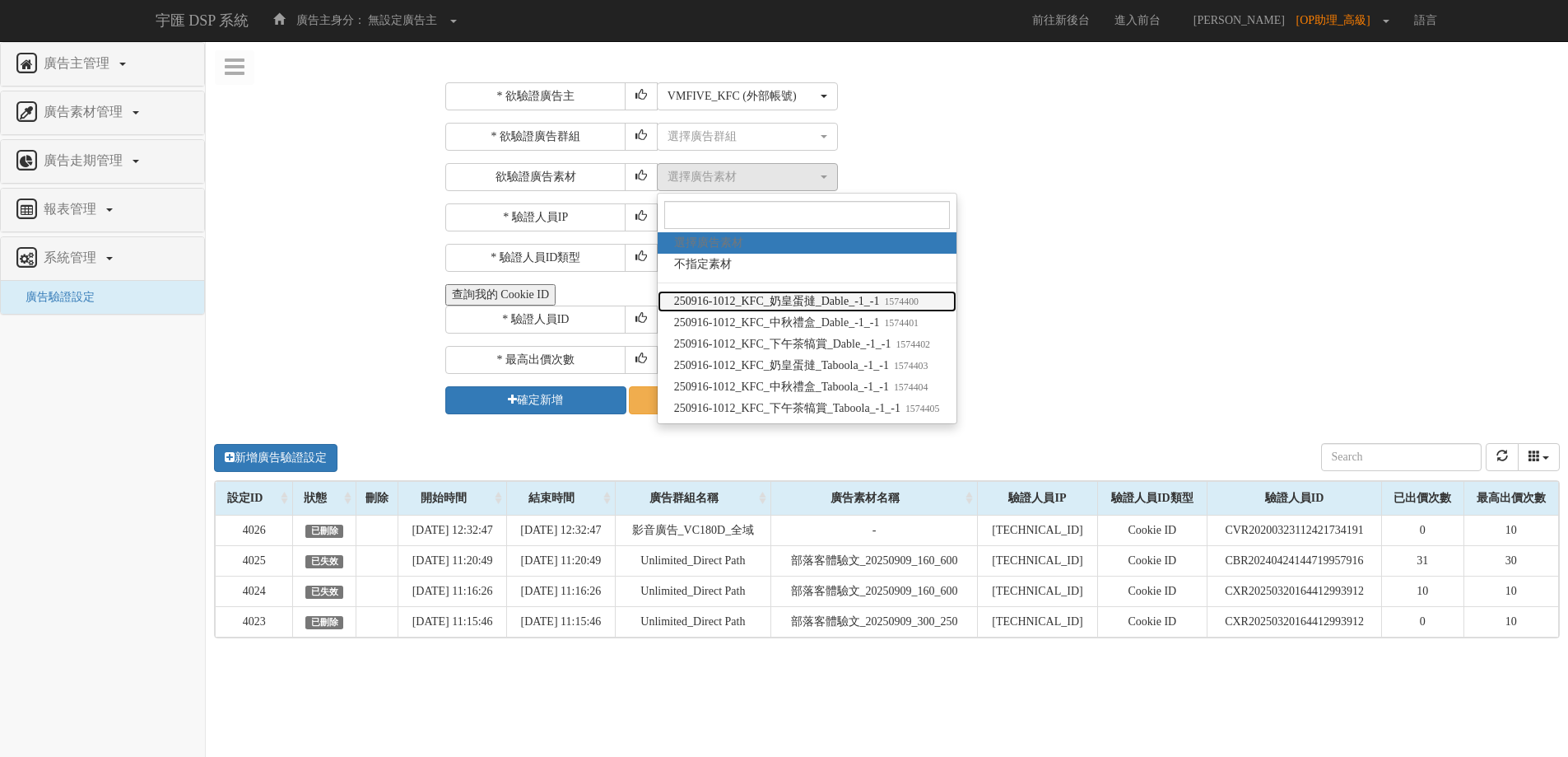
click at [943, 301] on link "250916-1012_KFC_奶皇蛋撻_Dable_-1_-1 1574400" at bounding box center [807, 301] width 298 height 22
select select "1574400"
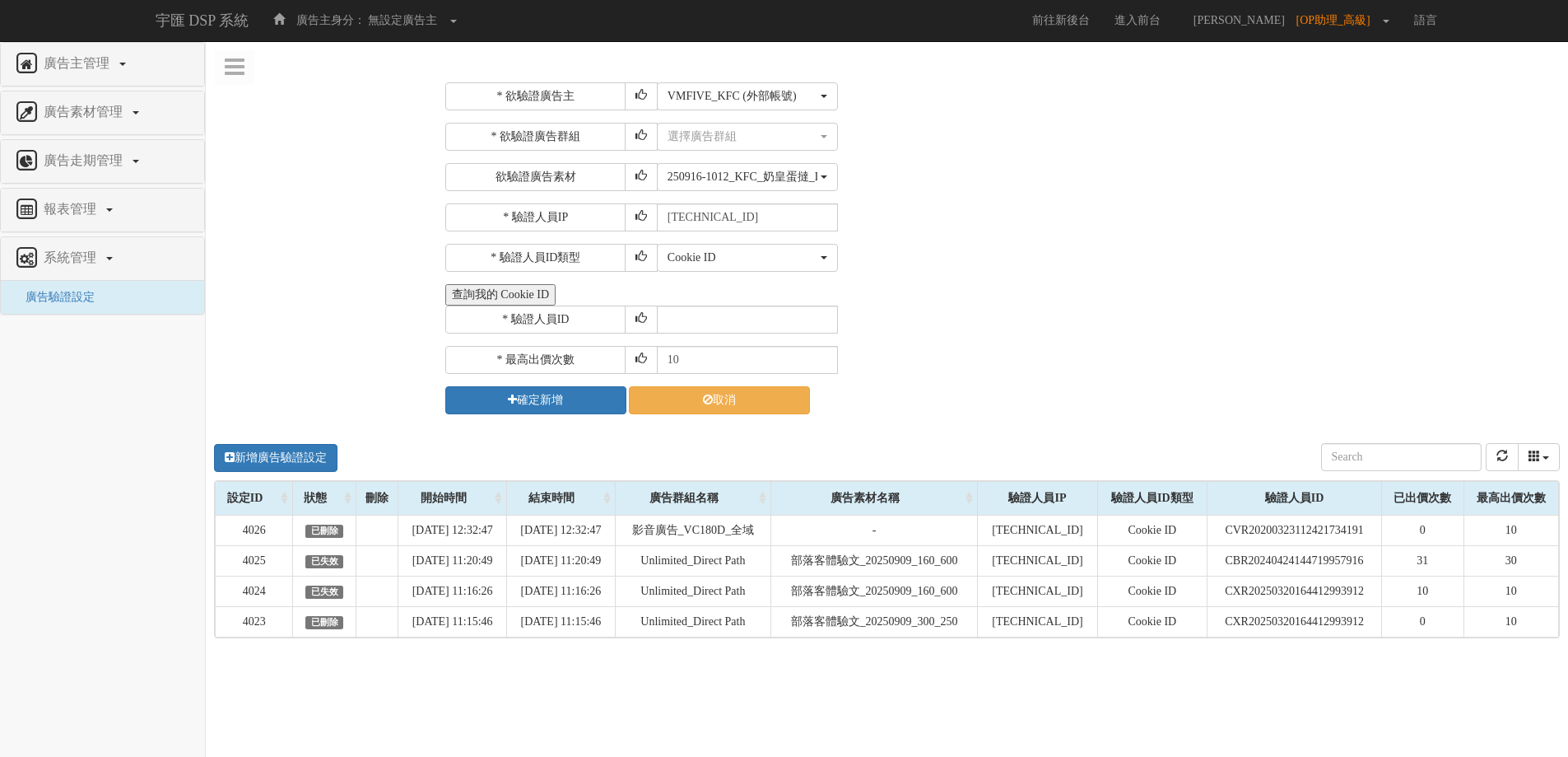
click at [531, 290] on button "查詢我的 Cookie ID" at bounding box center [500, 295] width 111 height 22
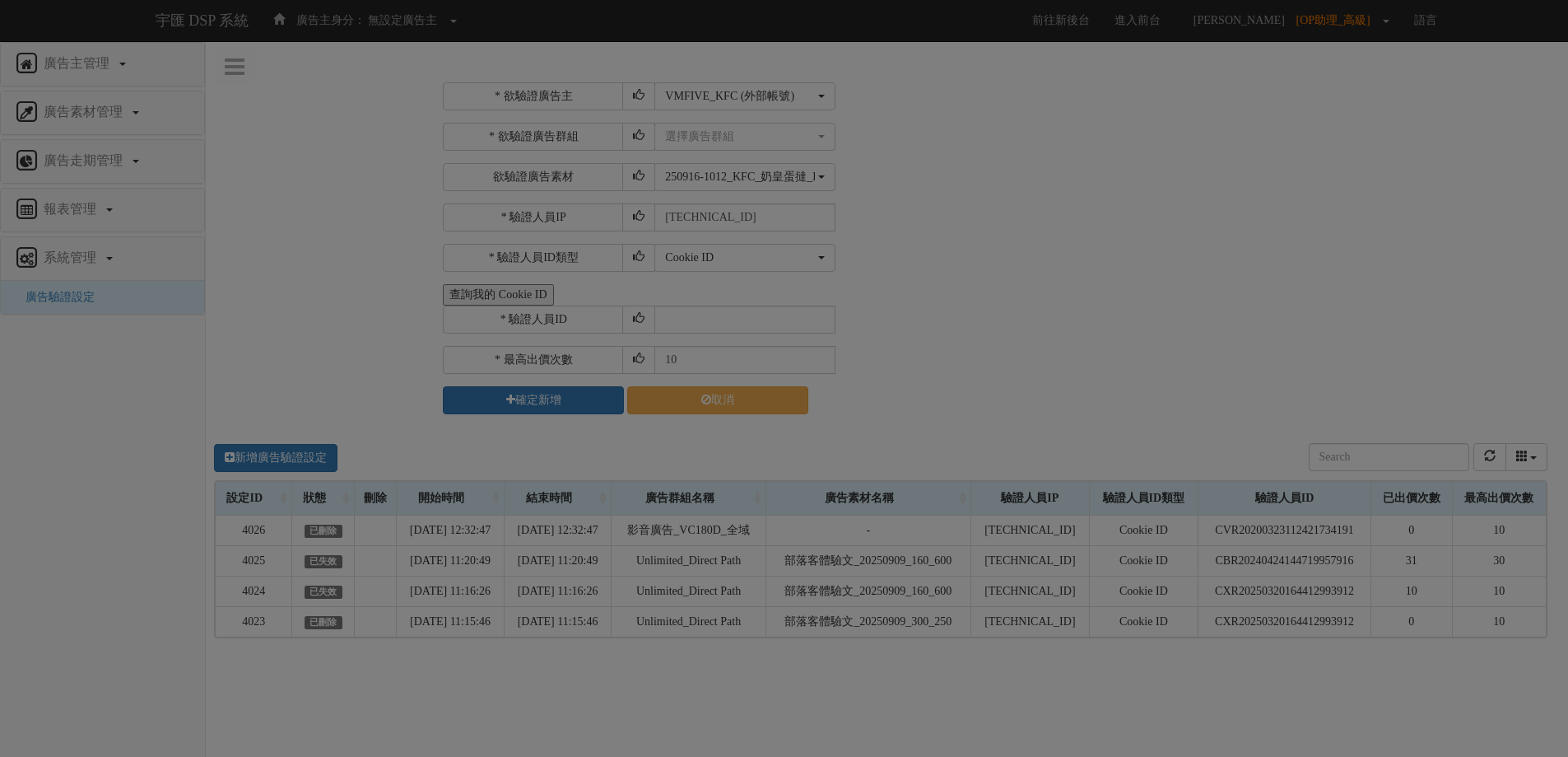
select select "1754"
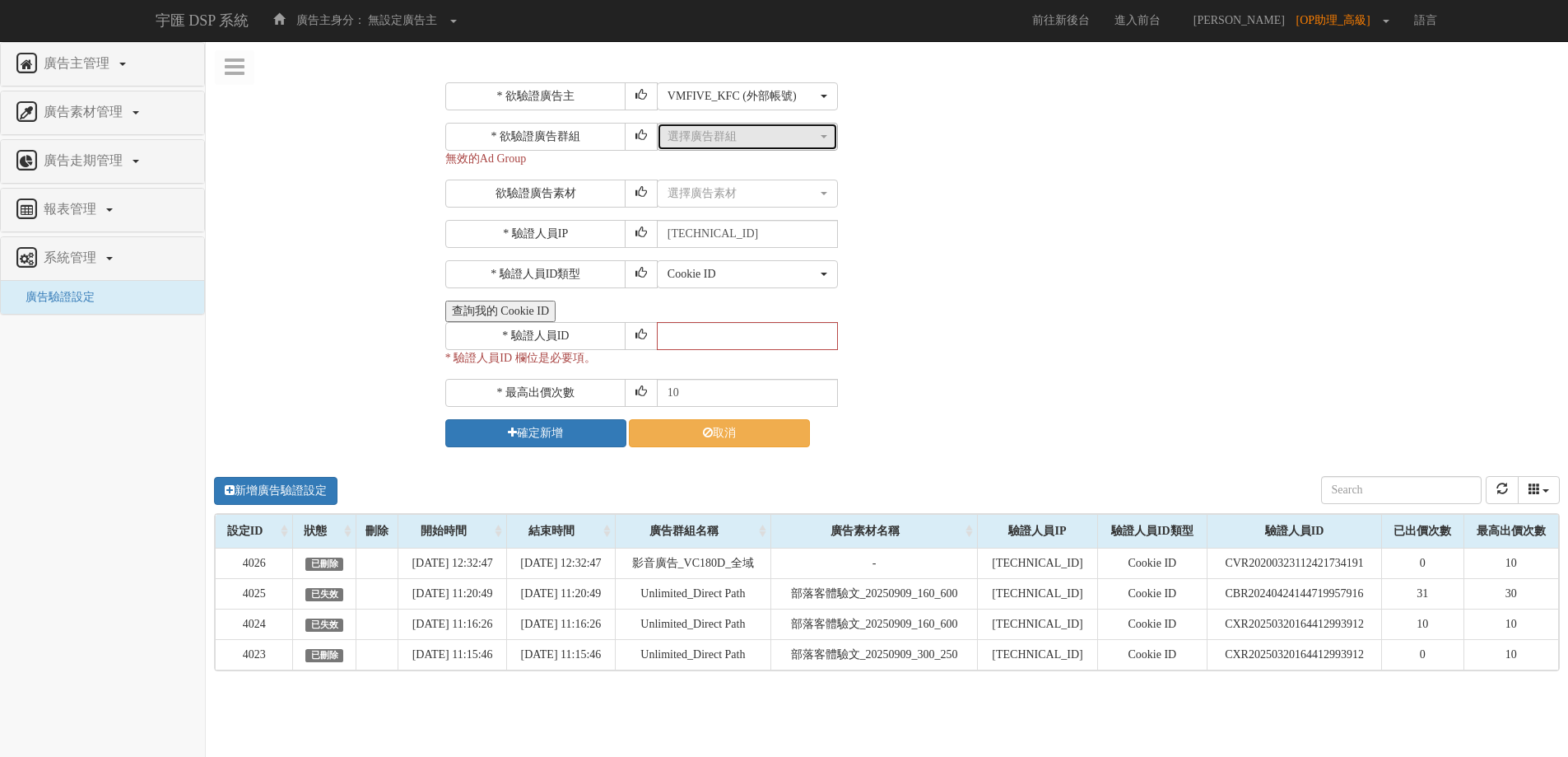
click at [801, 146] on button "選擇廣告群組" at bounding box center [747, 137] width 181 height 28
click at [746, 181] on input "Search" at bounding box center [747, 175] width 166 height 28
click at [727, 199] on span "選擇廣告群組" at bounding box center [708, 202] width 69 height 16
click at [777, 176] on input "Search" at bounding box center [747, 175] width 166 height 28
click at [900, 228] on div "* 驗證人員IP 211.72.129.170" at bounding box center [1000, 234] width 1111 height 28
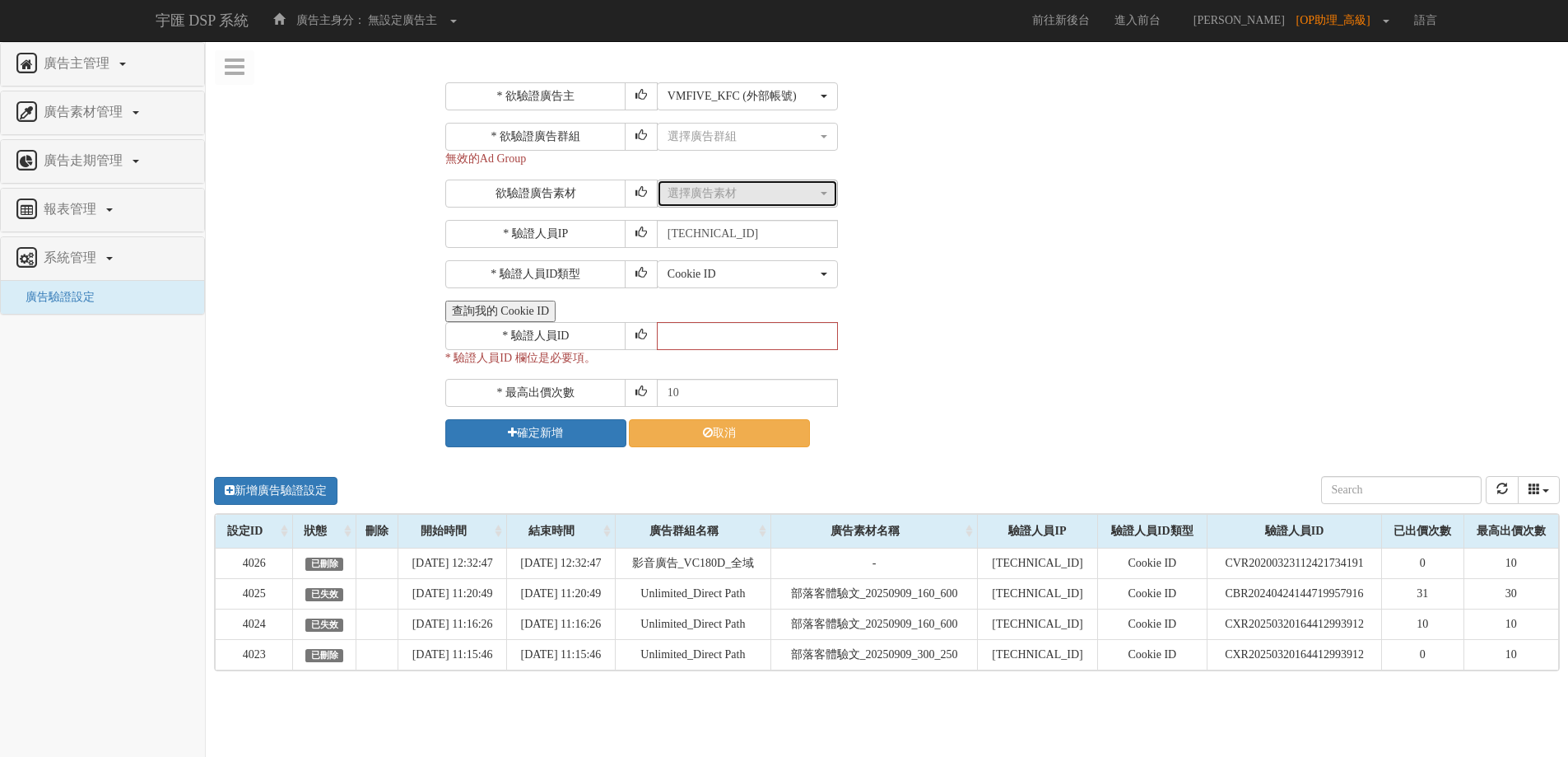
click at [816, 202] on button "選擇廣告素材" at bounding box center [747, 194] width 181 height 28
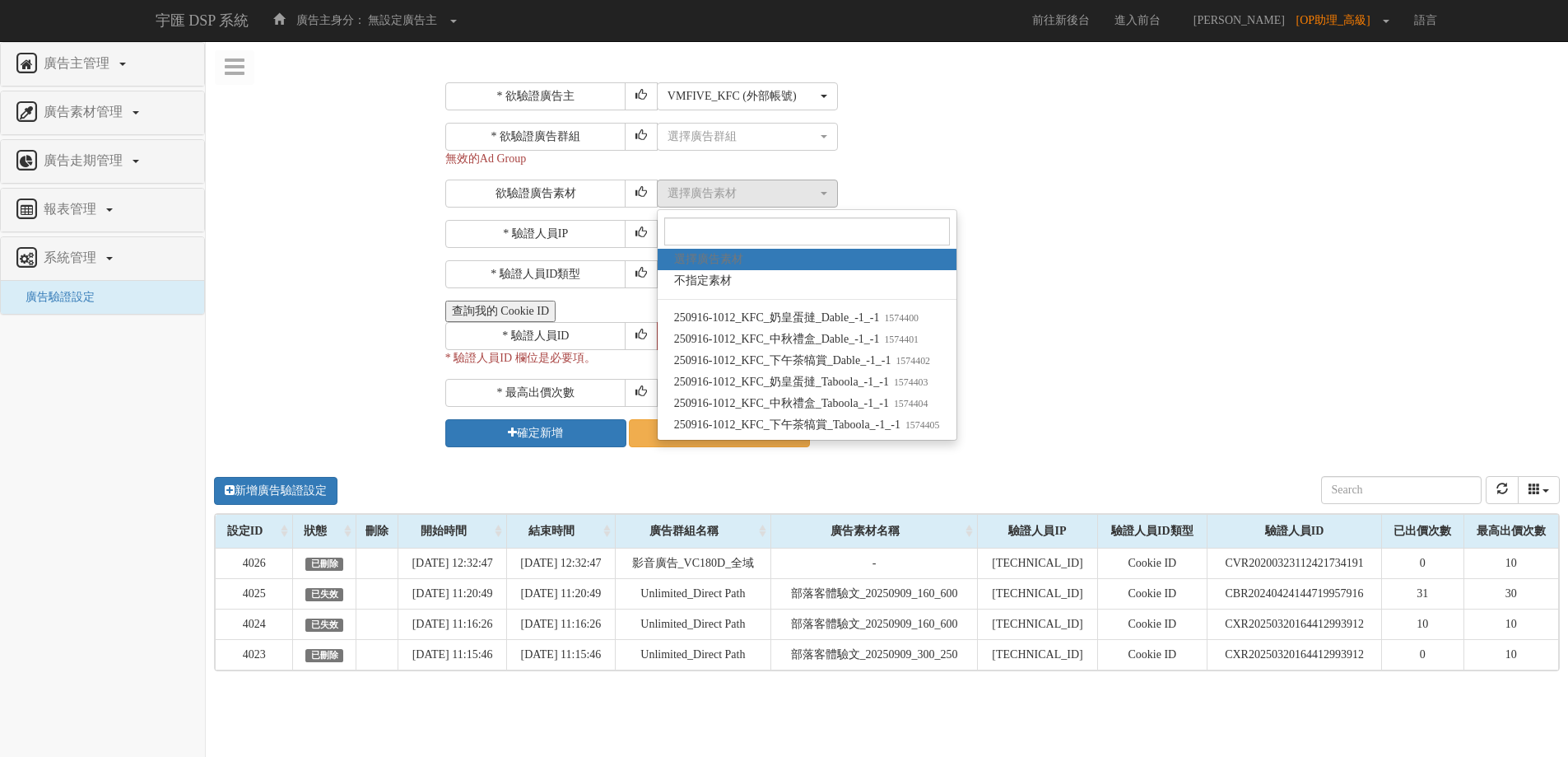
click at [923, 147] on div "選擇廣告群組 選擇廣告群組 選擇廣告群組" at bounding box center [1106, 137] width 899 height 28
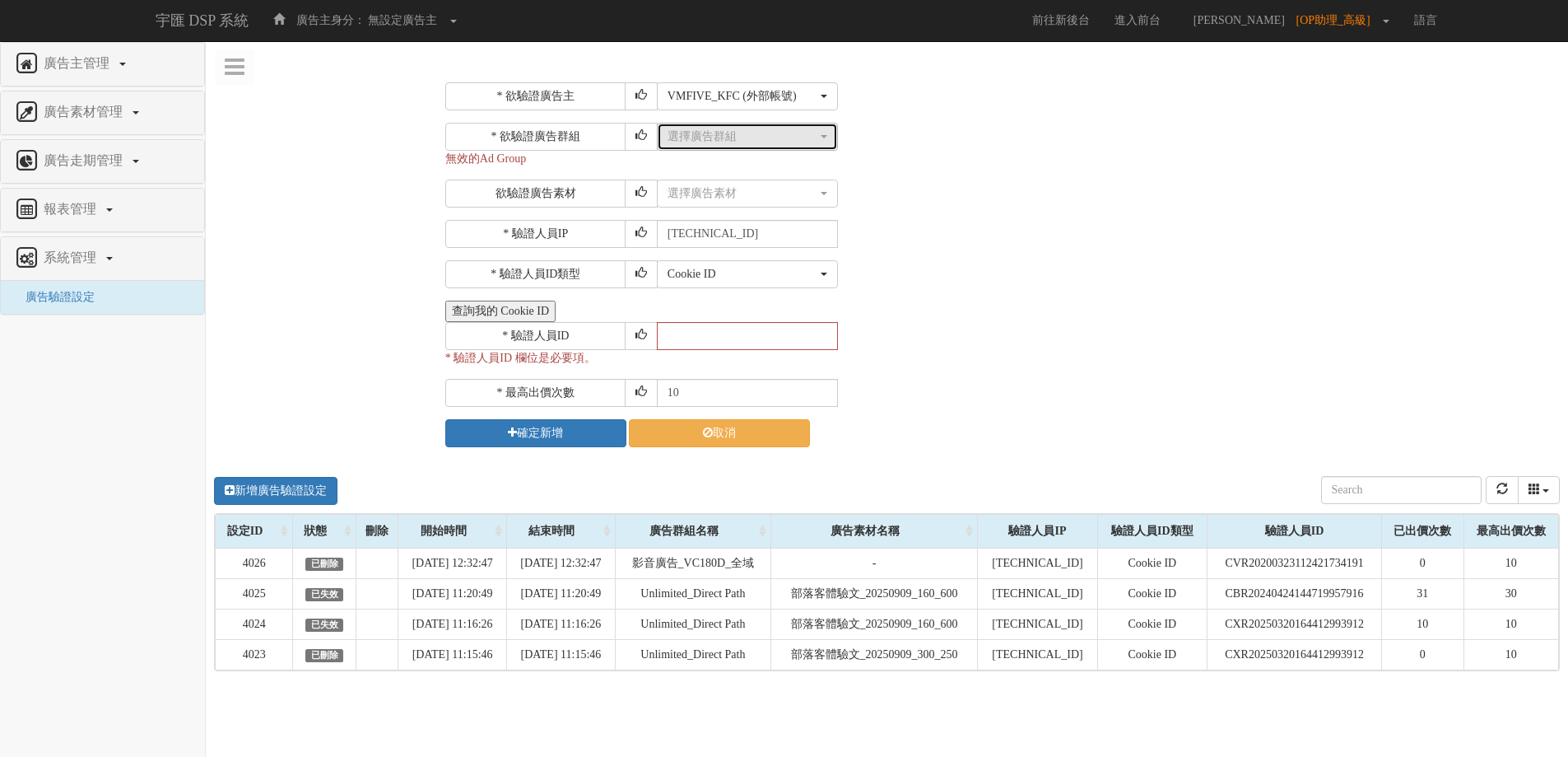
click at [790, 141] on div "選擇廣告群組" at bounding box center [742, 136] width 150 height 16
click at [949, 162] on div "* 欲驗證廣告群組 選擇廣告群組 選擇廣告群組 選擇廣告群組 無效的Ad Group" at bounding box center [1000, 145] width 1111 height 44
click at [803, 142] on div "選擇廣告群組" at bounding box center [742, 136] width 150 height 16
click at [929, 234] on div "* 驗證人員IP 211.72.129.170" at bounding box center [1000, 234] width 1111 height 28
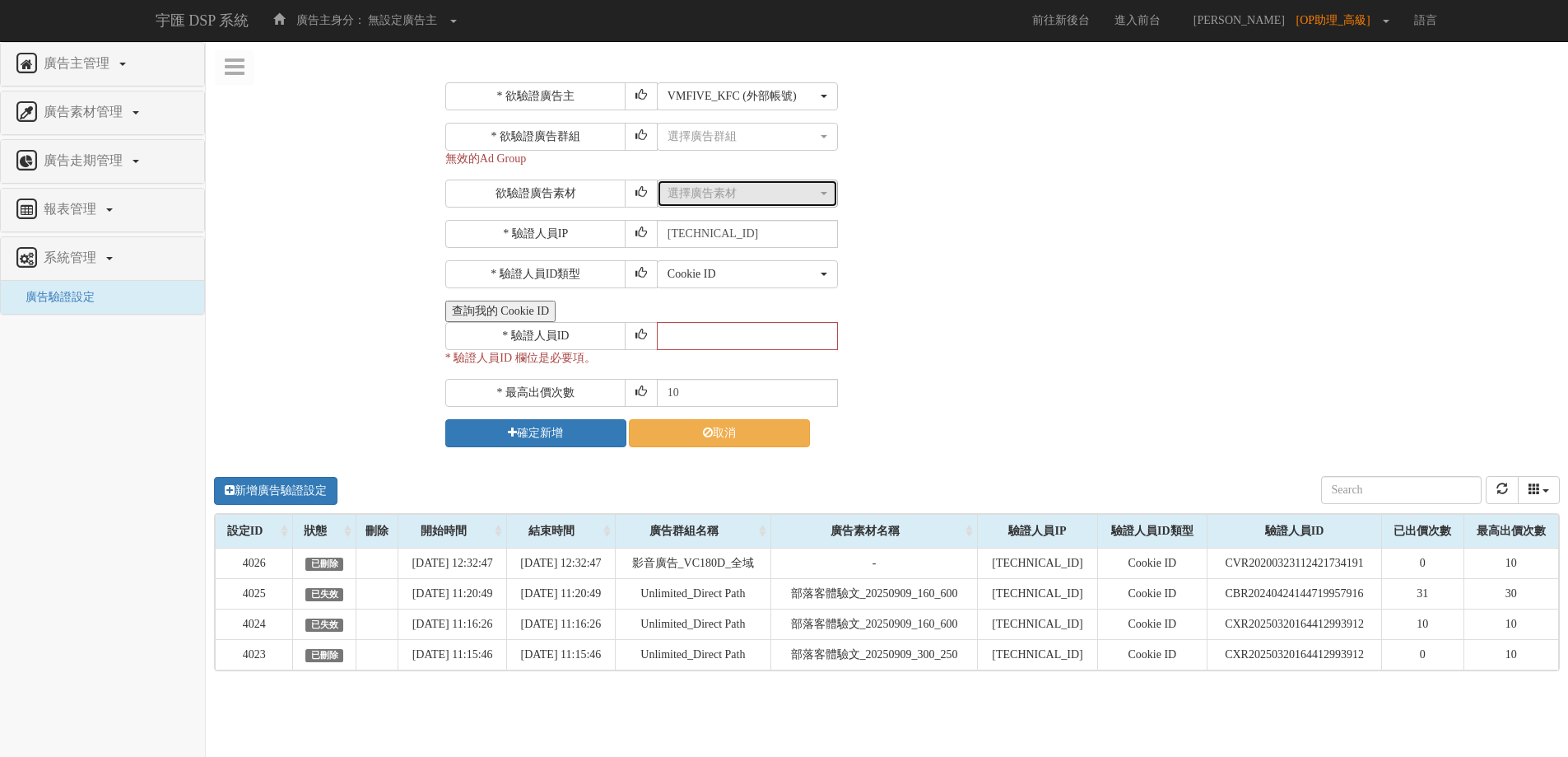
click at [746, 197] on div "選擇廣告素材" at bounding box center [742, 193] width 150 height 16
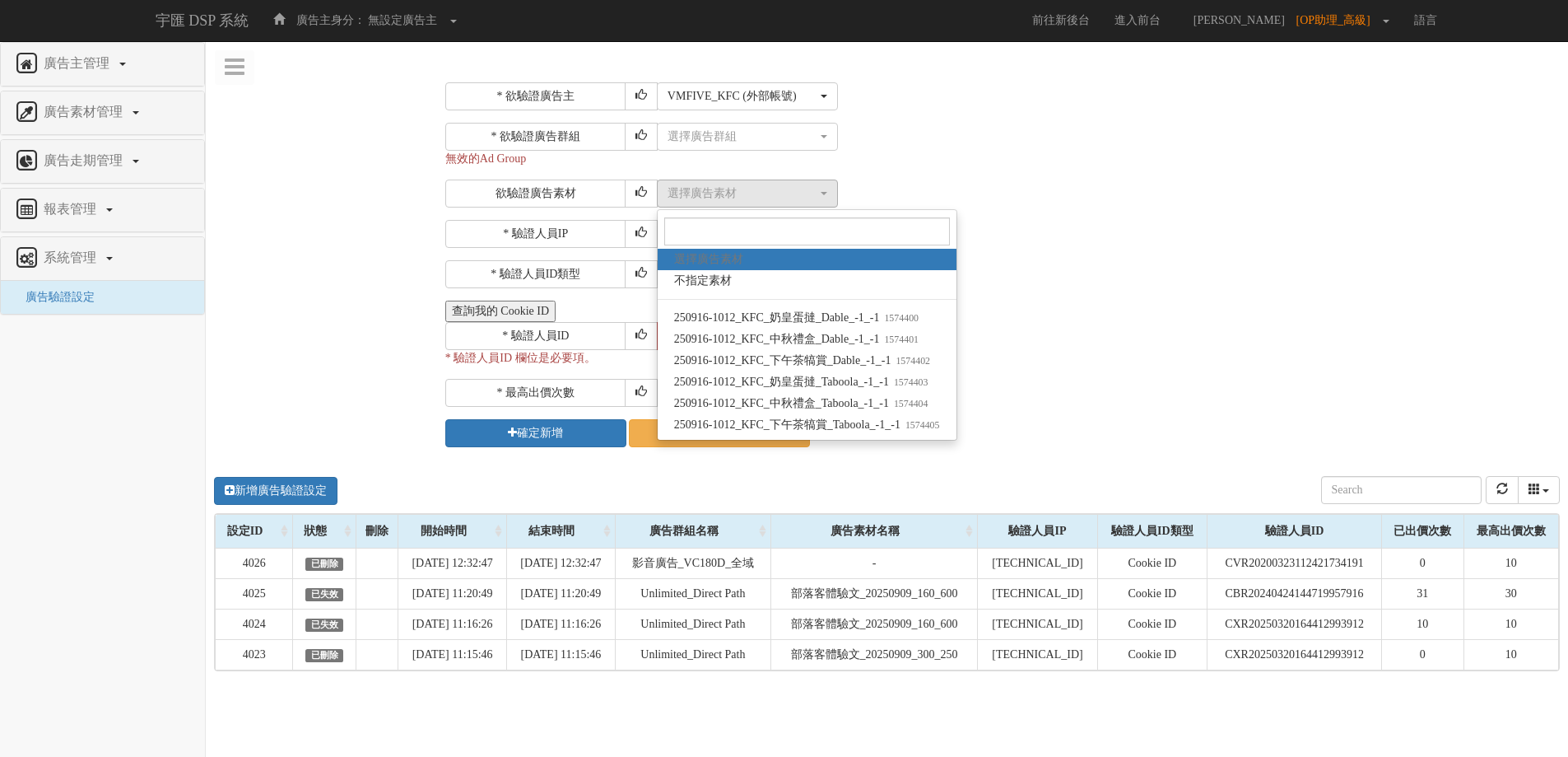
click at [1133, 234] on div "* 驗證人員IP 211.72.129.170" at bounding box center [1000, 234] width 1111 height 28
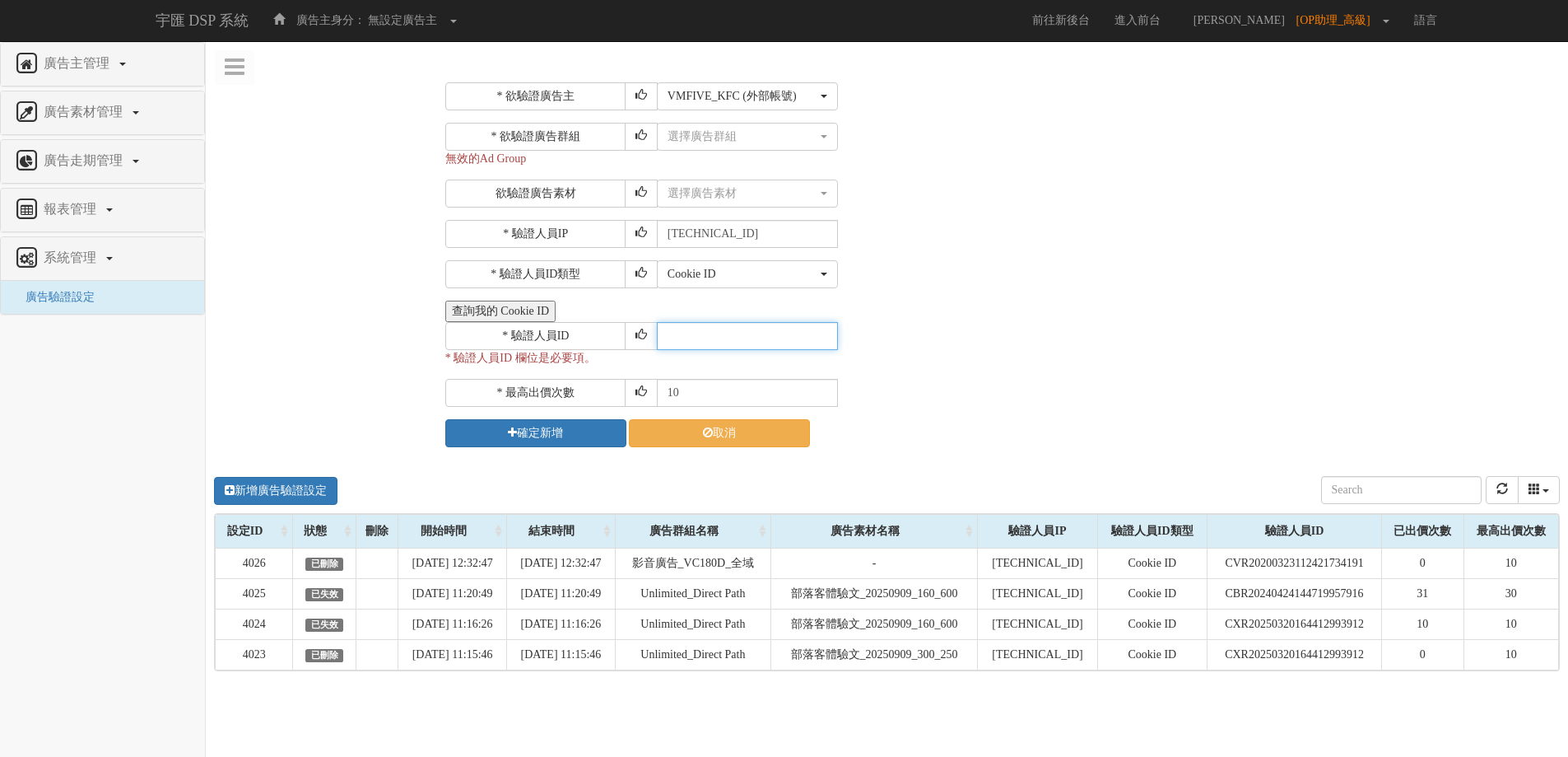
click at [772, 337] on input "text" at bounding box center [747, 336] width 181 height 28
click at [592, 308] on div "查詢我的 Cookie ID" at bounding box center [1000, 311] width 1111 height 22
click at [493, 313] on button "查詢我的 Cookie ID" at bounding box center [500, 311] width 111 height 22
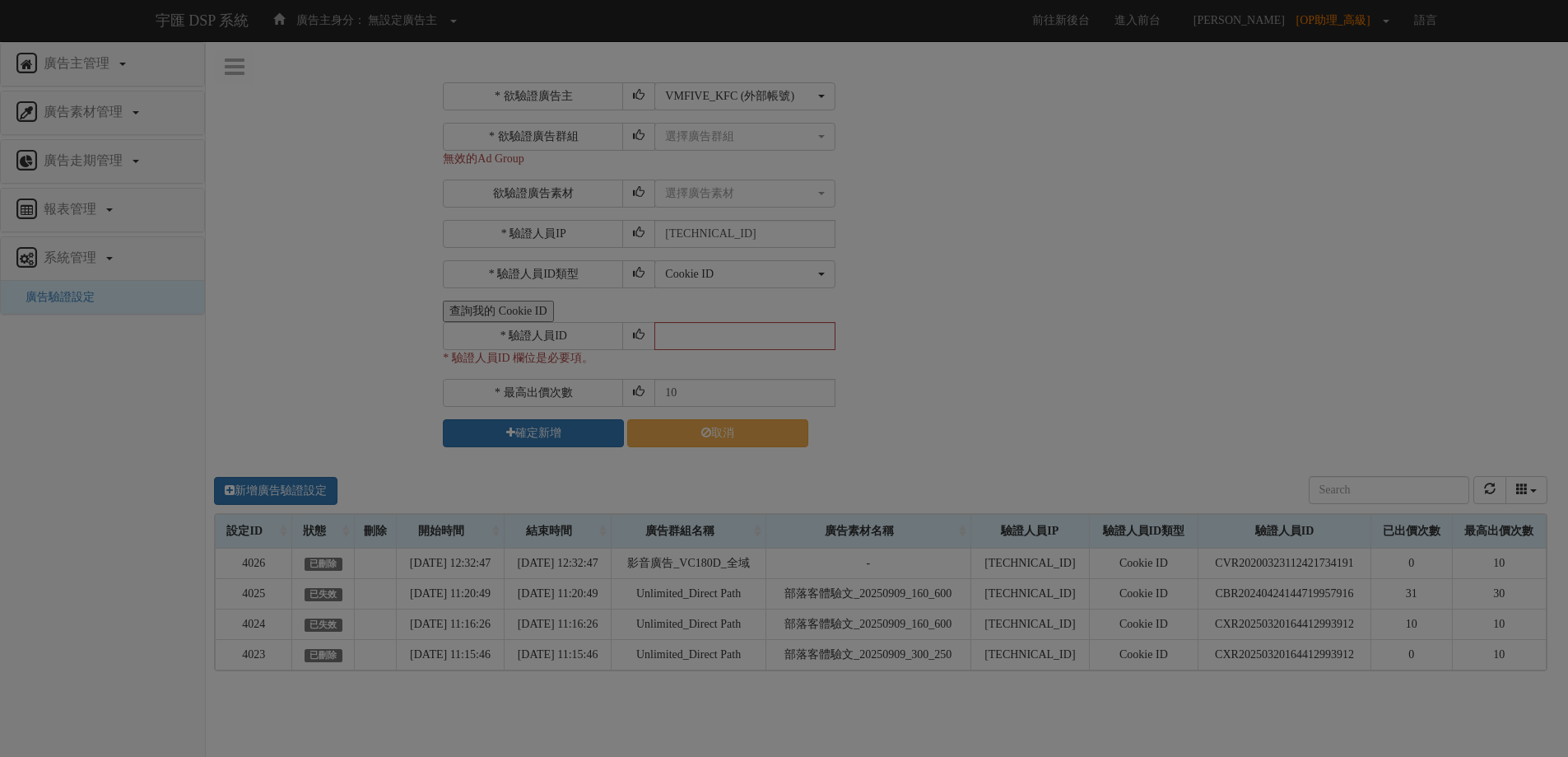
select select "1754"
click at [752, 324] on div at bounding box center [784, 308] width 492 height 42
click at [630, 372] on div "Loading" at bounding box center [790, 378] width 1580 height 757
click at [849, 359] on div "Loading" at bounding box center [790, 378] width 1580 height 757
drag, startPoint x: 849, startPoint y: 359, endPoint x: 489, endPoint y: 311, distance: 363.2
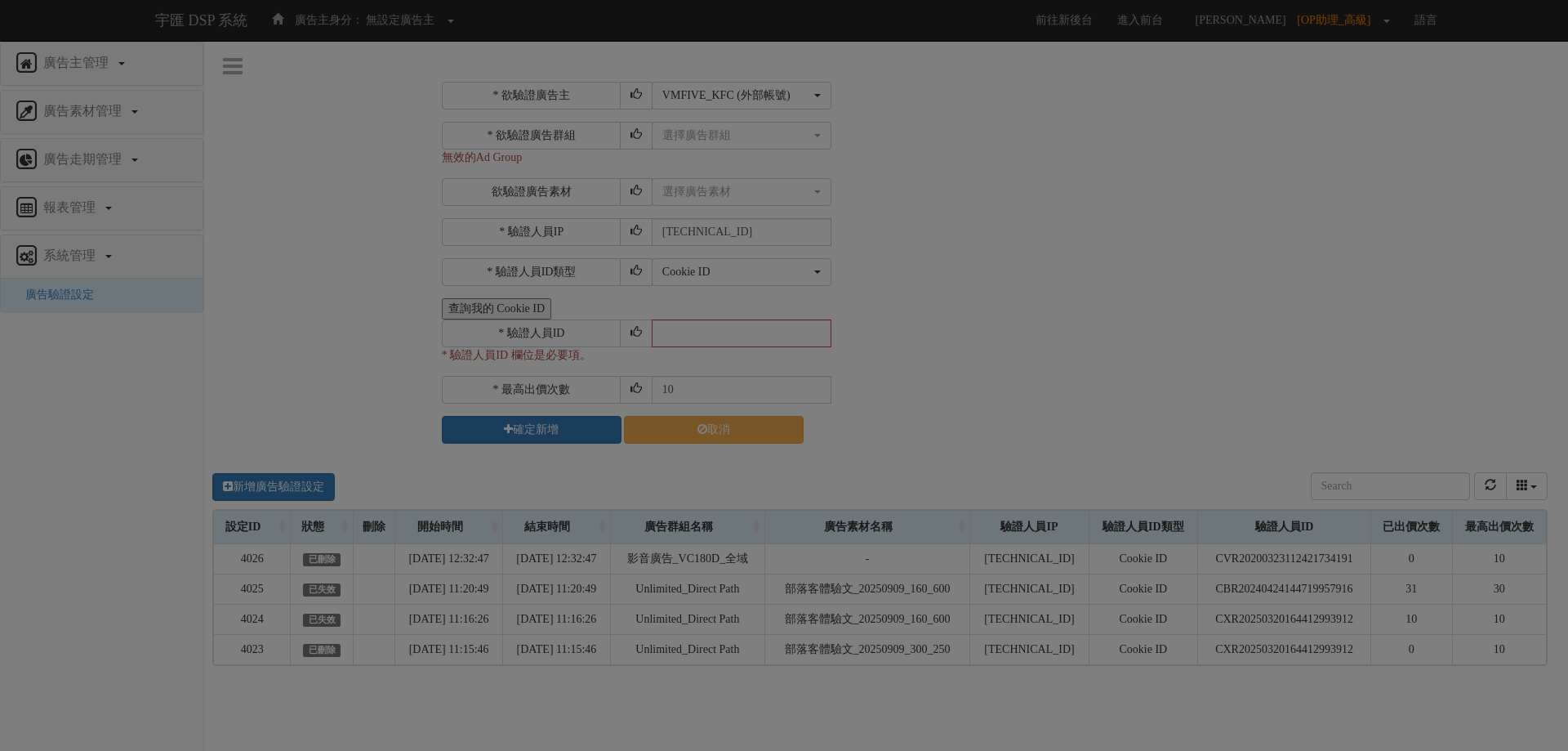
click at [785, 339] on div "Loading" at bounding box center [784, 375] width 1568 height 751
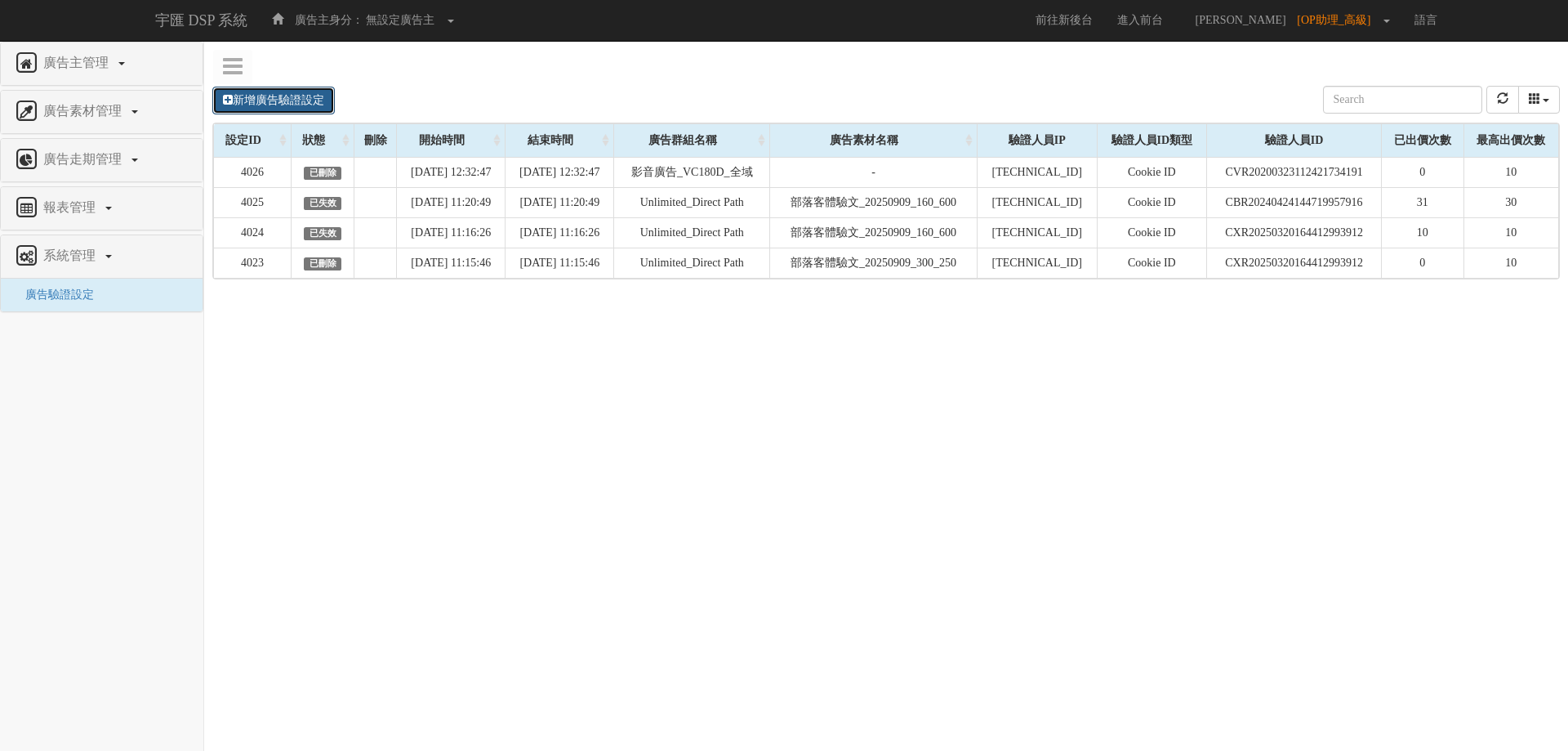
click at [299, 93] on link "新增廣告驗證設定" at bounding box center [274, 100] width 123 height 28
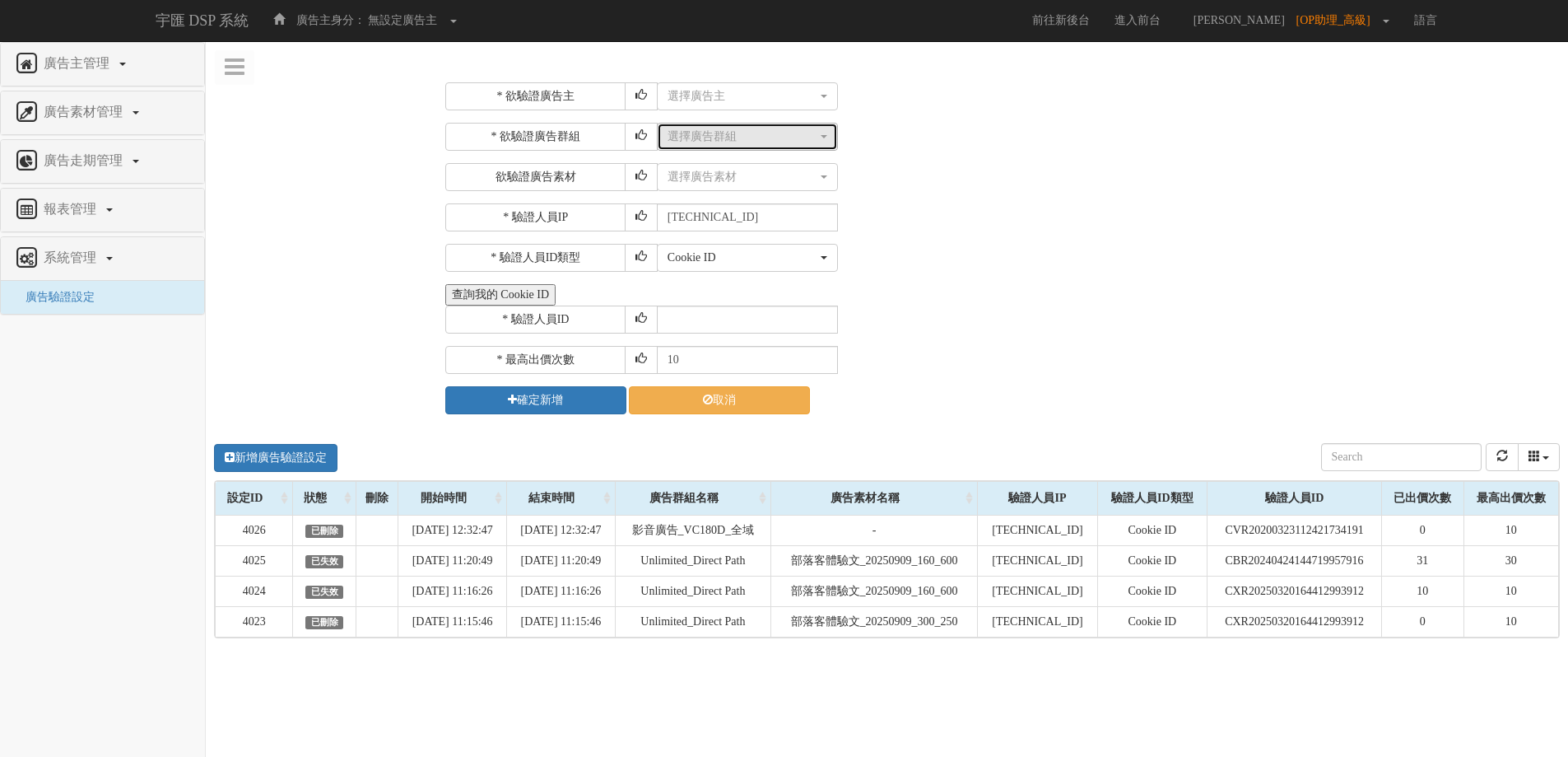
click at [777, 134] on div "選擇廣告群組" at bounding box center [742, 136] width 150 height 16
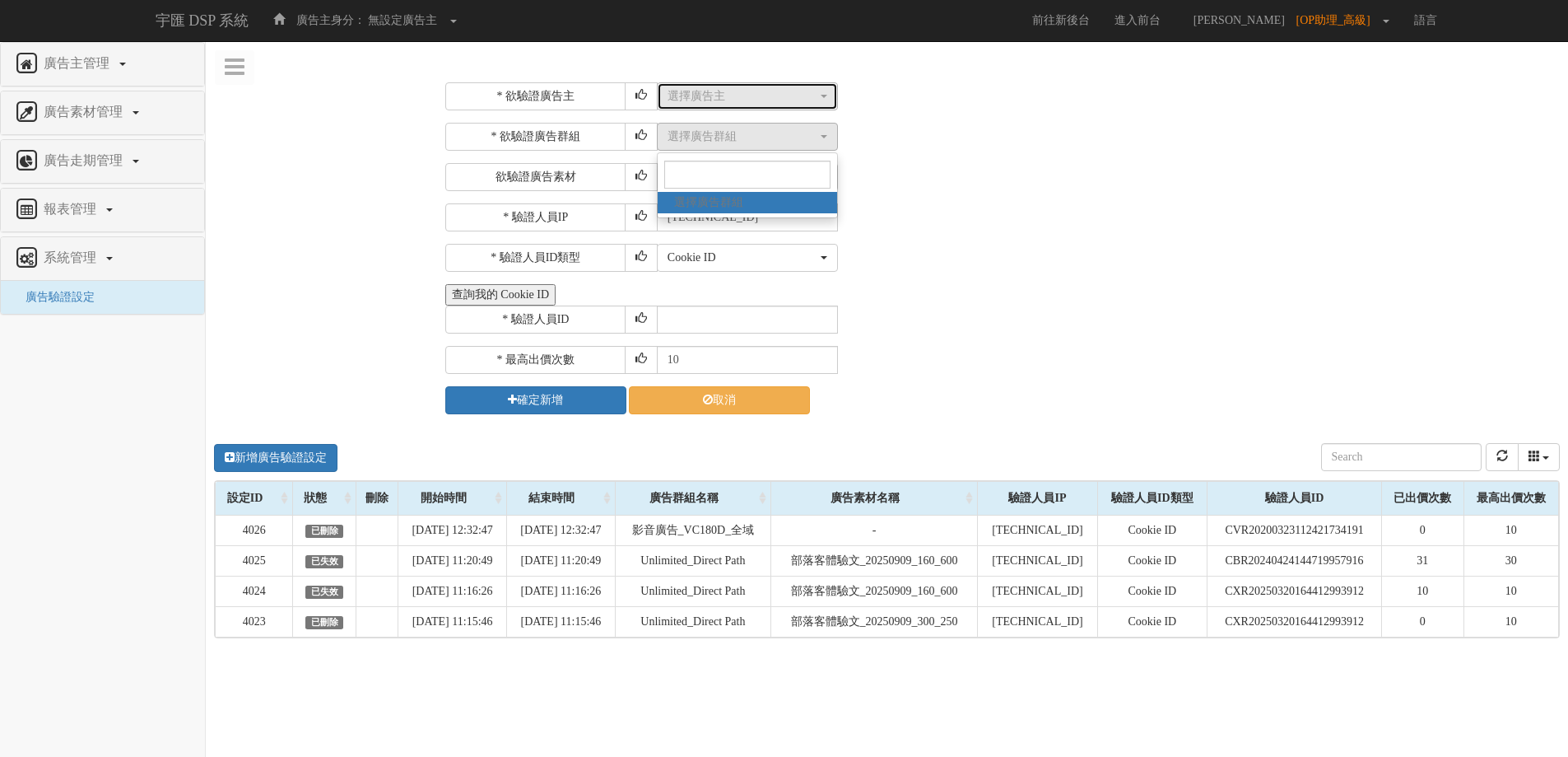
click at [761, 94] on div "選擇廣告主" at bounding box center [742, 95] width 150 height 16
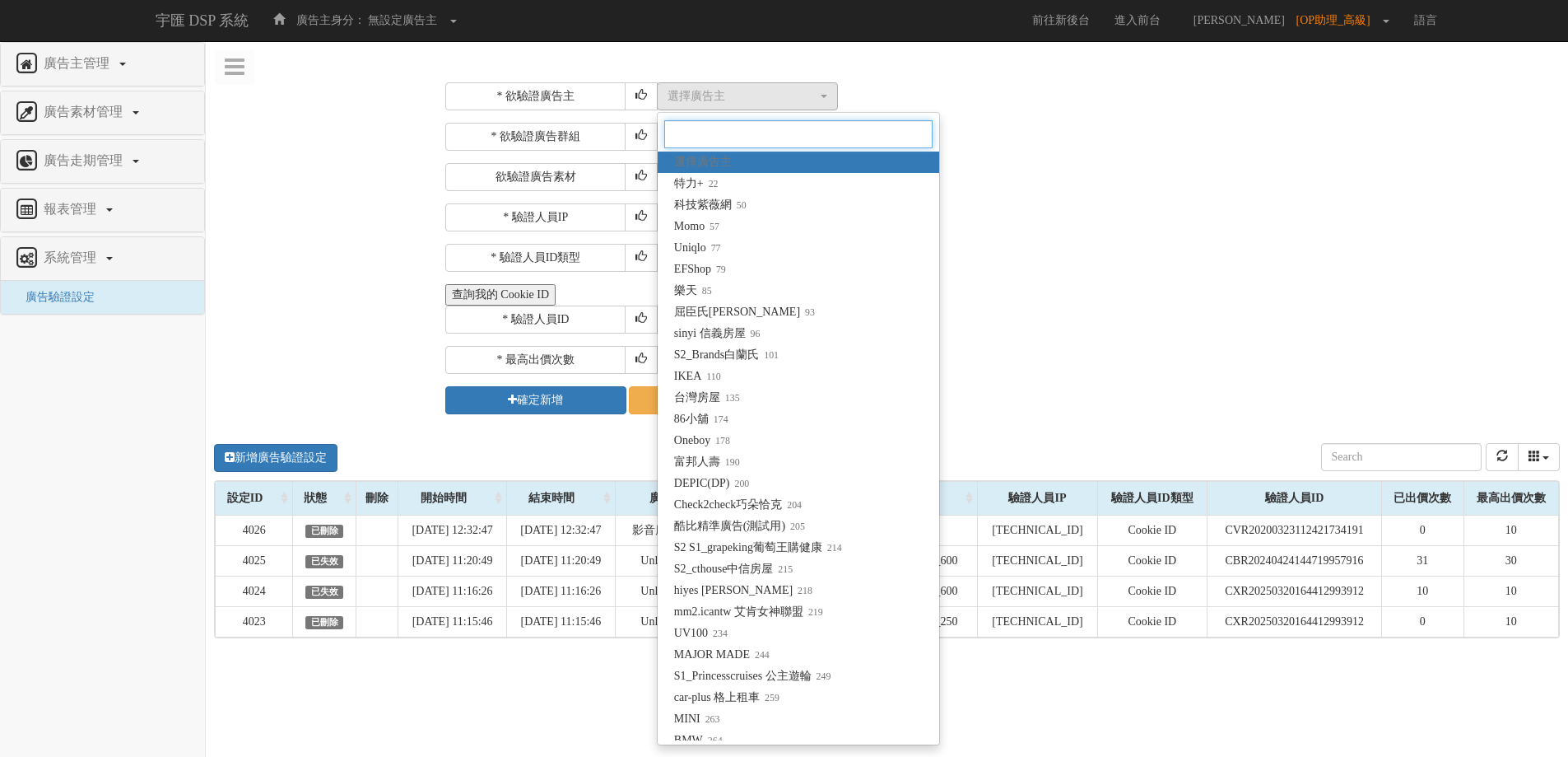
click at [879, 137] on input "Search" at bounding box center [798, 134] width 268 height 28
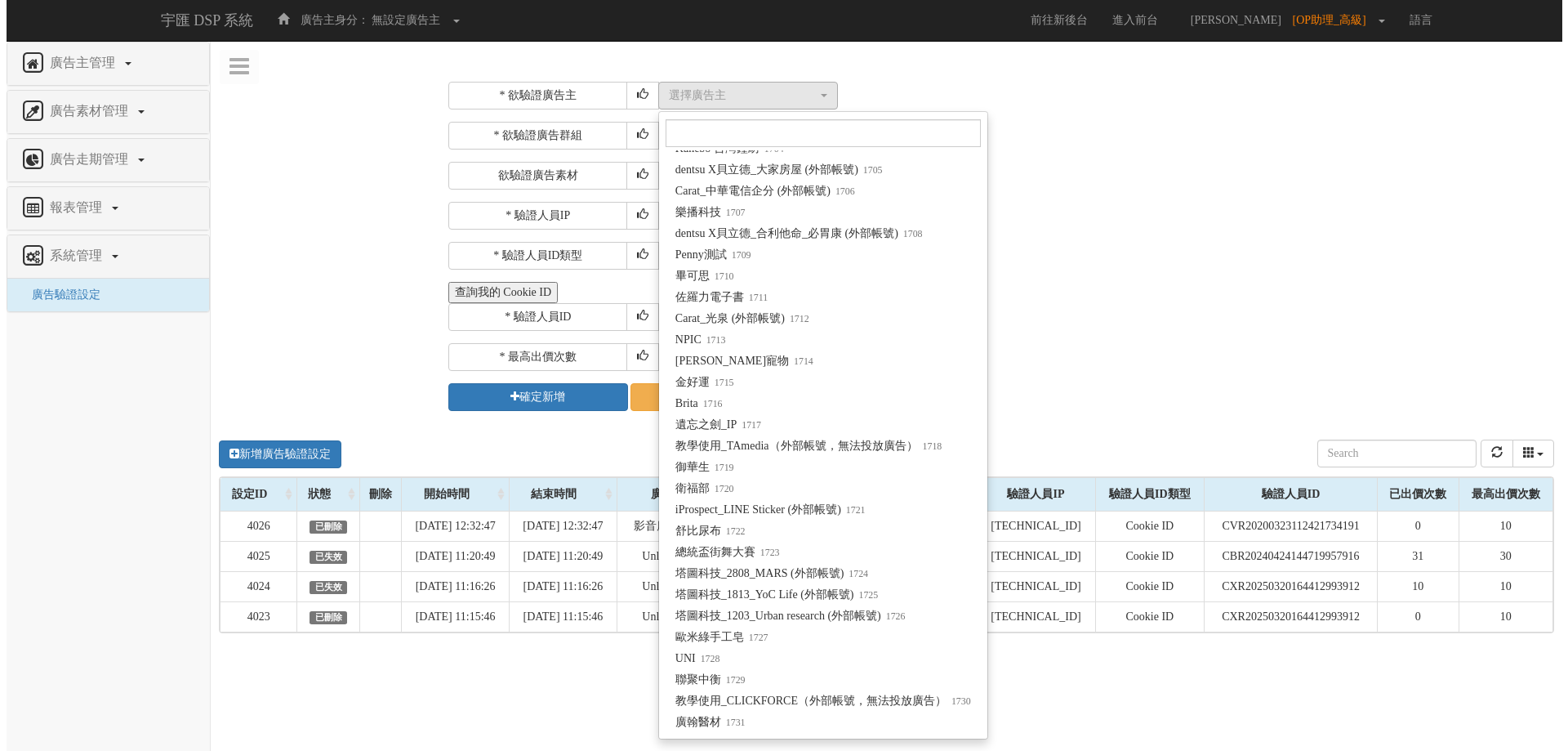
scroll to position [13225, 0]
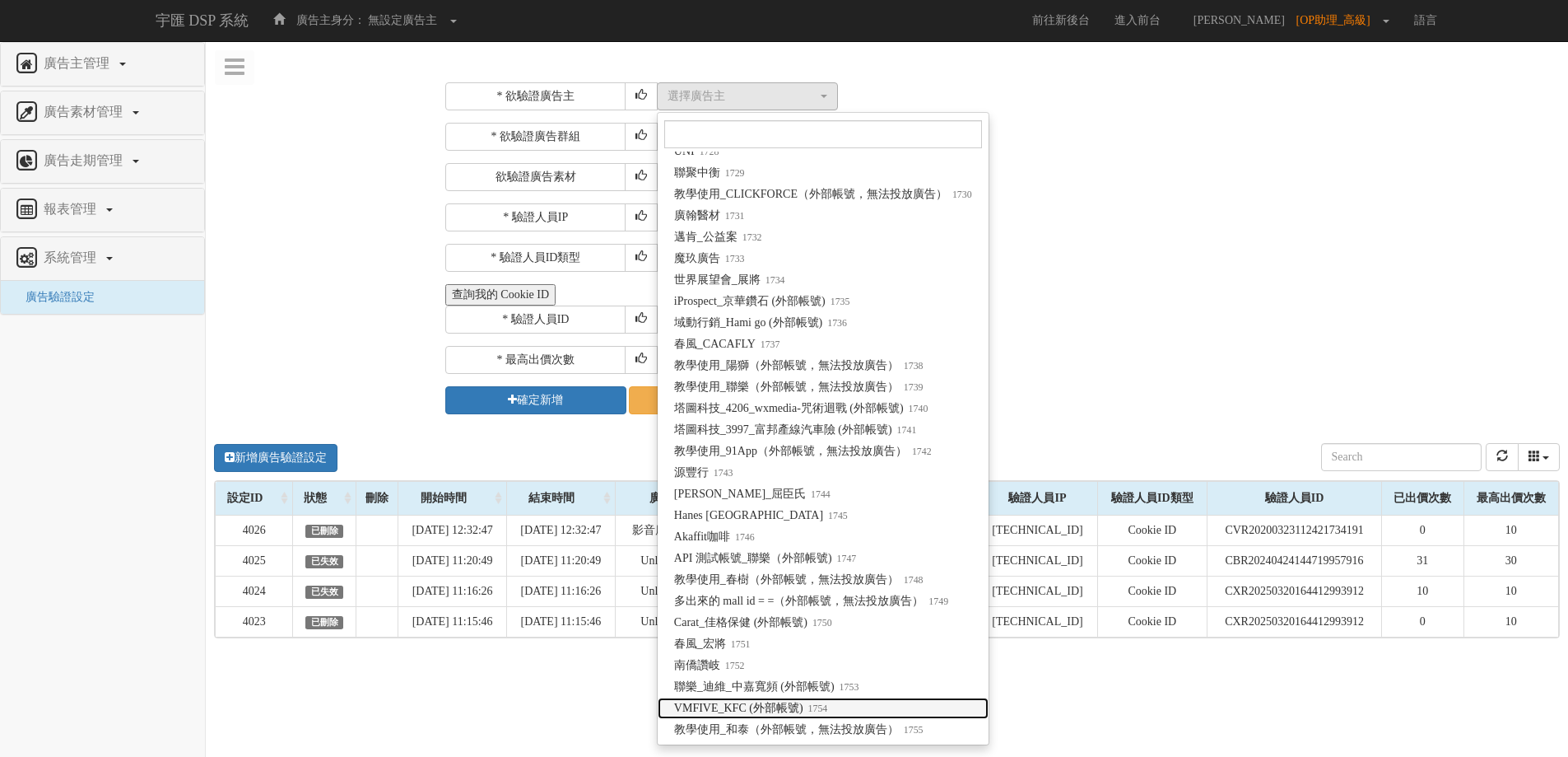
click at [884, 702] on link "VMFIVE_KFC (外部帳號) 1754" at bounding box center [823, 708] width 331 height 22
select select "1754"
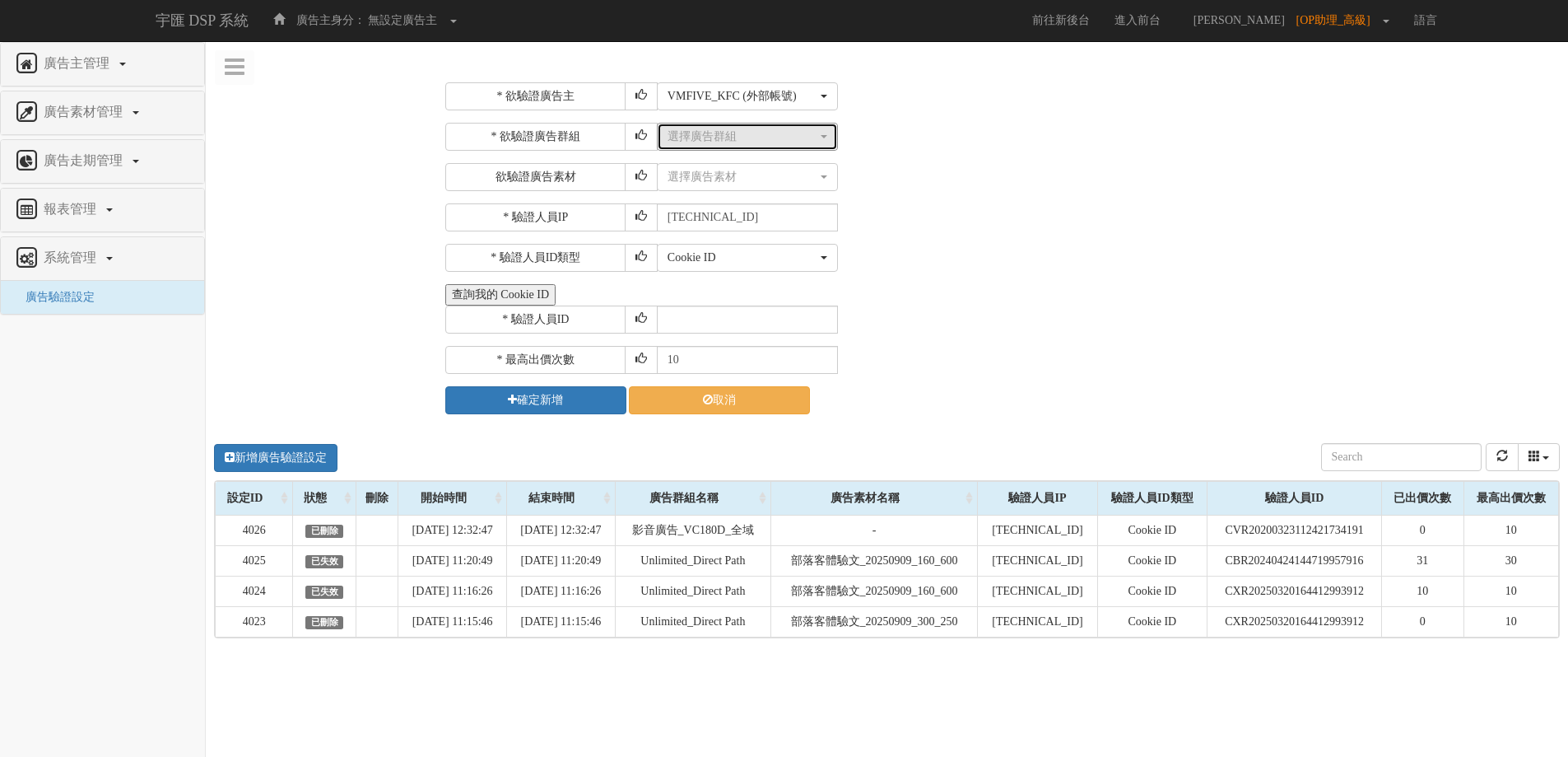
click at [785, 145] on button "選擇廣告群組" at bounding box center [747, 137] width 181 height 28
click at [755, 182] on input "Search" at bounding box center [747, 175] width 166 height 28
click at [917, 168] on div "選擇廣告素材 不指定素材 250916-1012_KFC_奶皇蛋撻_Dable_-1_-1 250916-1012_KFC_中秋禮盒_Dable_-1_-1 …" at bounding box center [1106, 178] width 899 height 28
click at [771, 136] on div "選擇廣告群組" at bounding box center [742, 136] width 150 height 16
click at [983, 182] on div "選擇廣告素材 不指定素材 250916-1012_KFC_奶皇蛋撻_Dable_-1_-1 250916-1012_KFC_中秋禮盒_Dable_-1_-1 …" at bounding box center [1106, 178] width 899 height 28
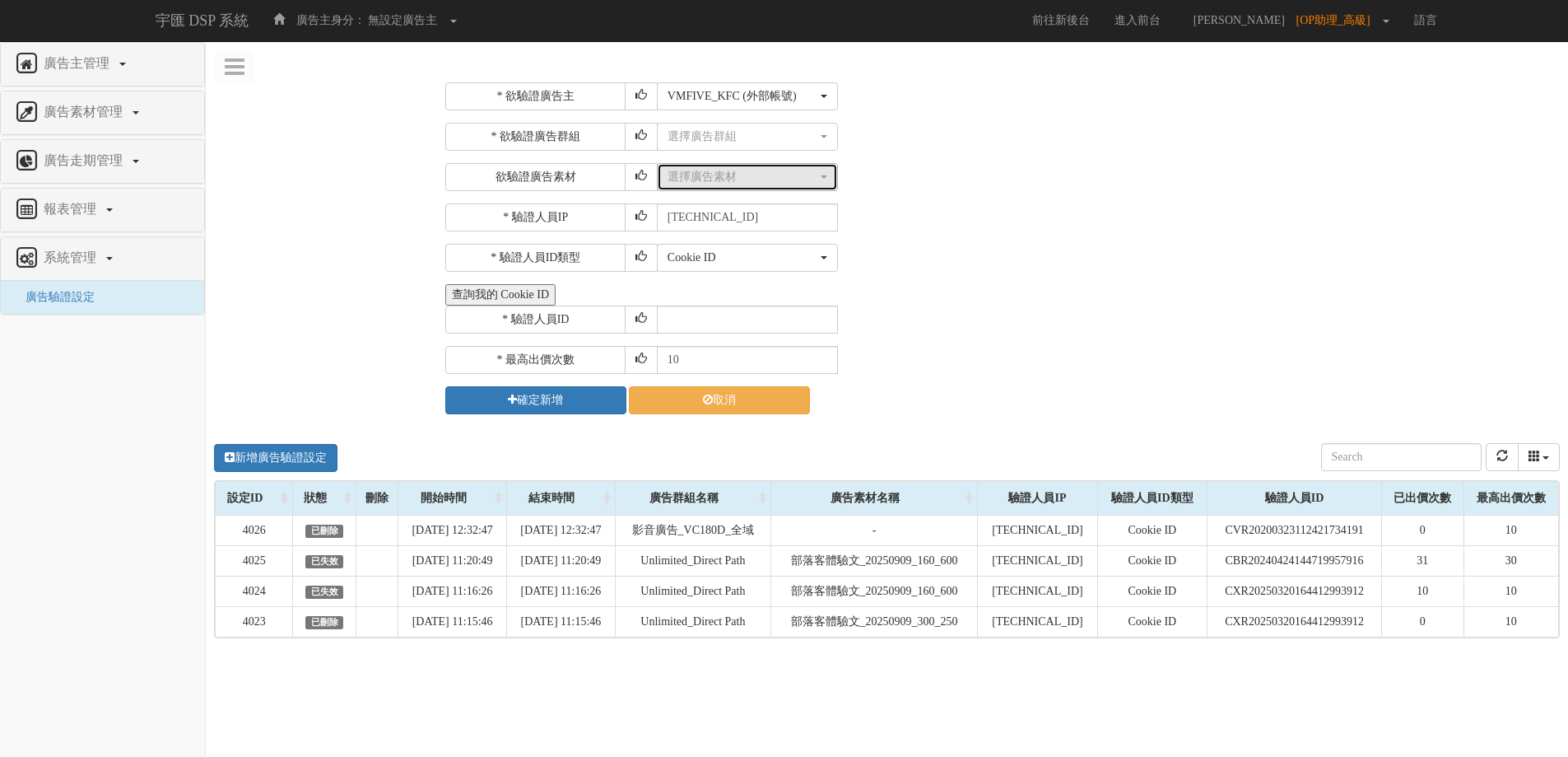
click at [741, 182] on div "選擇廣告素材" at bounding box center [742, 177] width 150 height 16
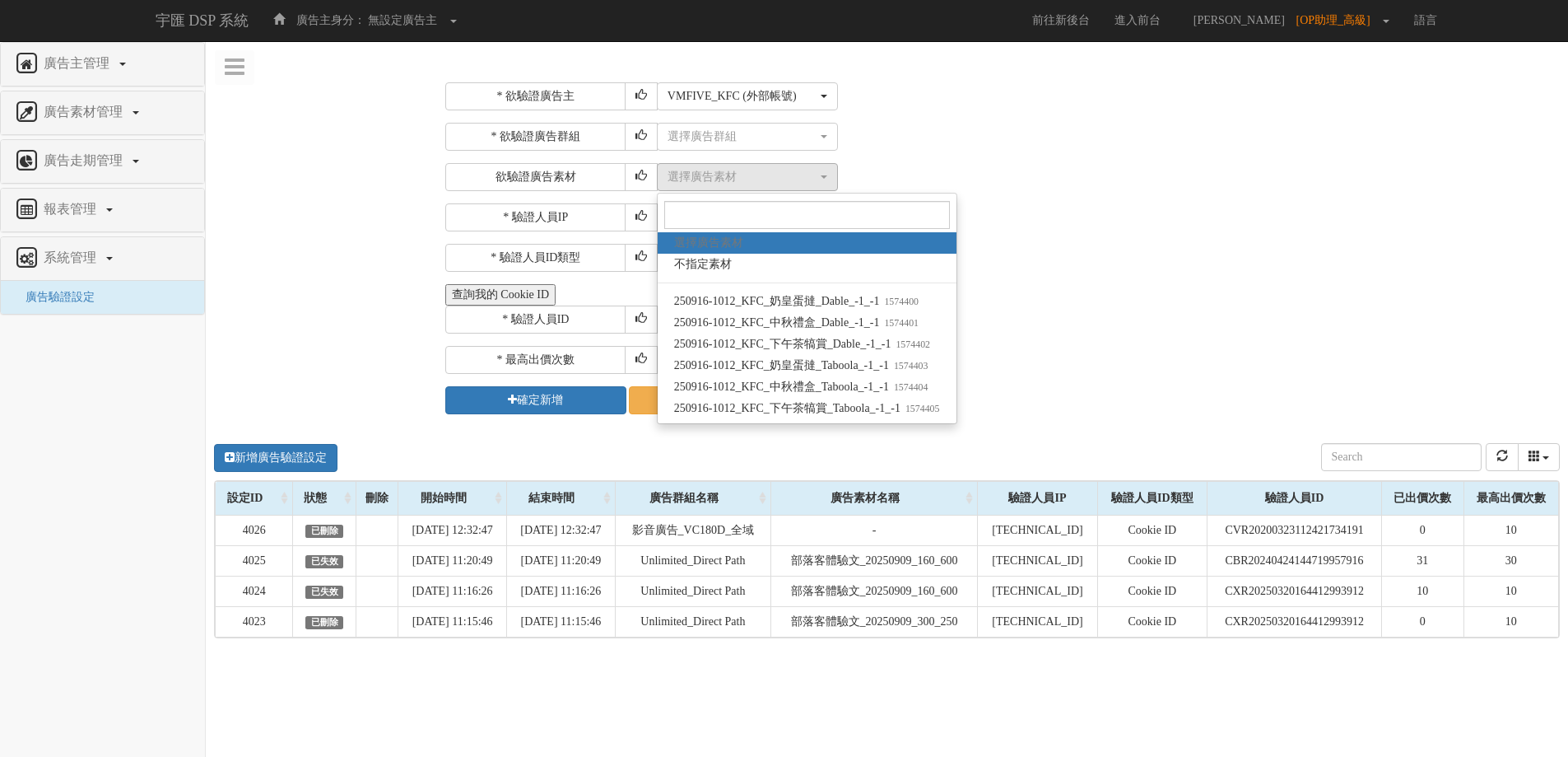
click at [1196, 286] on div "查詢我的 Cookie ID" at bounding box center [1000, 295] width 1111 height 22
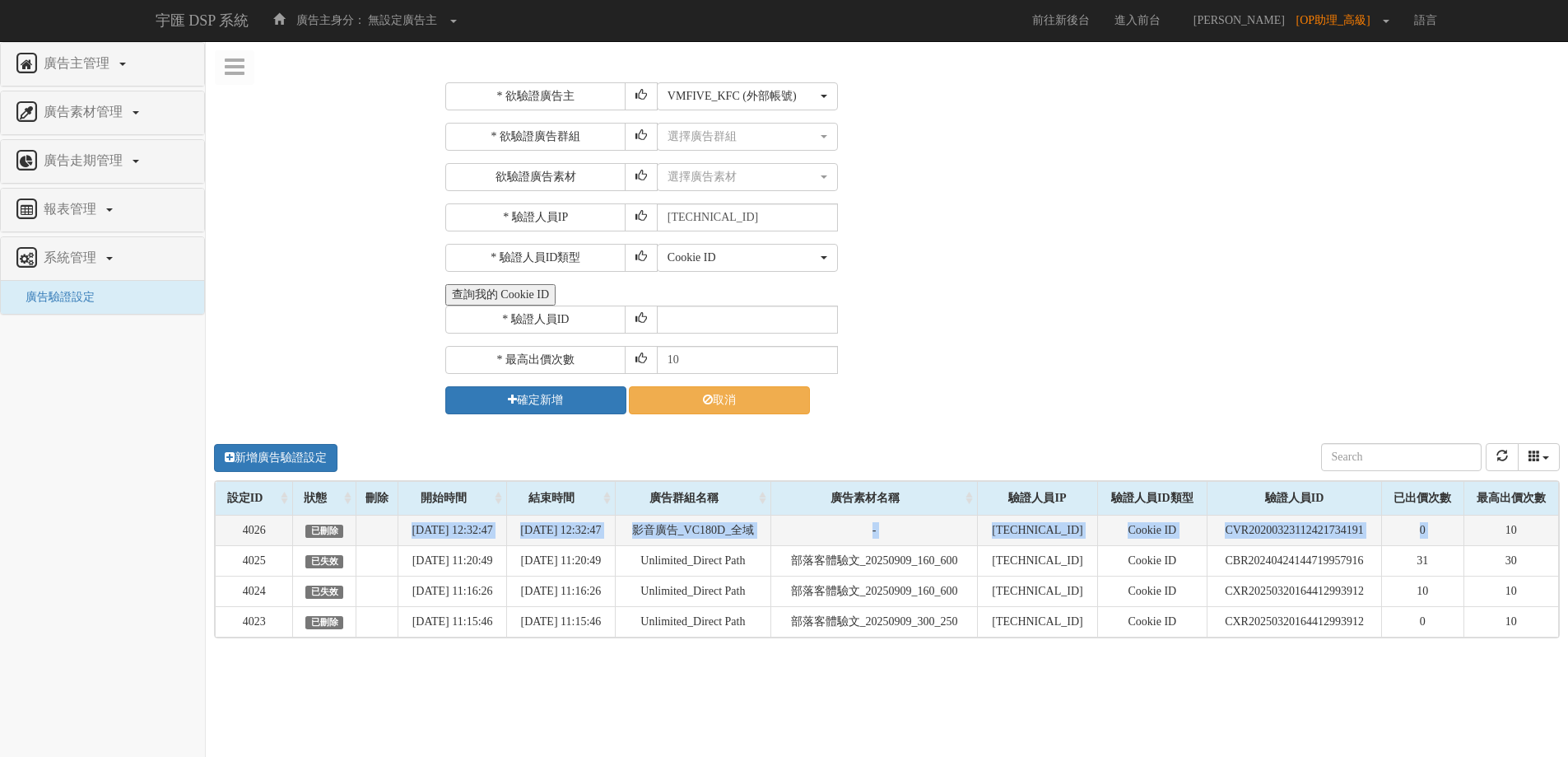
drag, startPoint x: 336, startPoint y: 528, endPoint x: 1494, endPoint y: 544, distance: 1158.1
click at [1494, 544] on tr "4026 已刪除 [DATE] 12:32:47 [DATE] 12:32:47 影音廣告_VC180D_全域 - [TECHNICAL_ID] Cookie…" at bounding box center [887, 530] width 1343 height 30
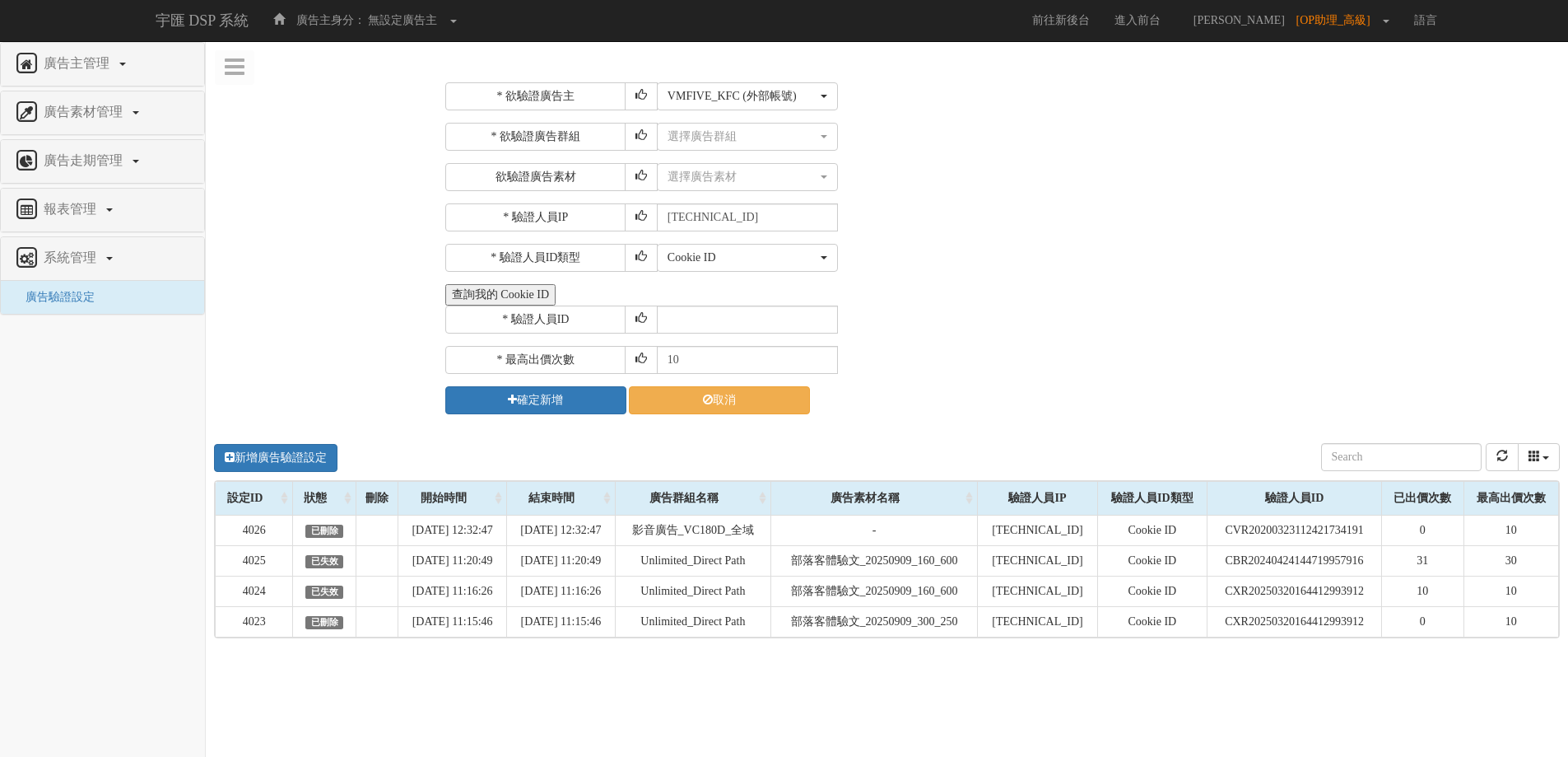
click at [1189, 241] on div "* 欲驗證廣告主 選擇廣告主 特力+ 科技紫薇網 Momo Uniqlo EFShop 樂天 屈臣氏[PERSON_NAME] sinyi 信義房屋 S2_B…" at bounding box center [1000, 248] width 1111 height 332
